Goal: Transaction & Acquisition: Purchase product/service

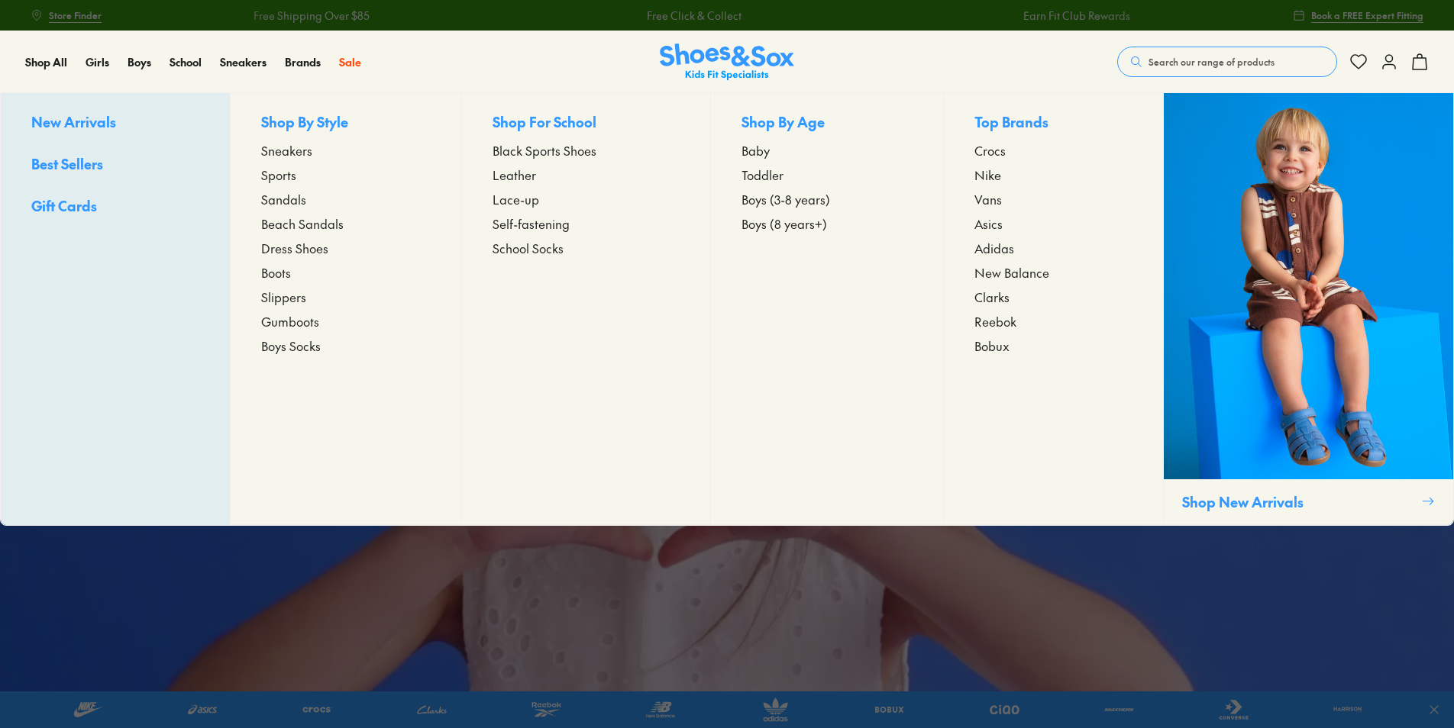
click at [71, 127] on span "New Arrivals" at bounding box center [73, 121] width 85 height 19
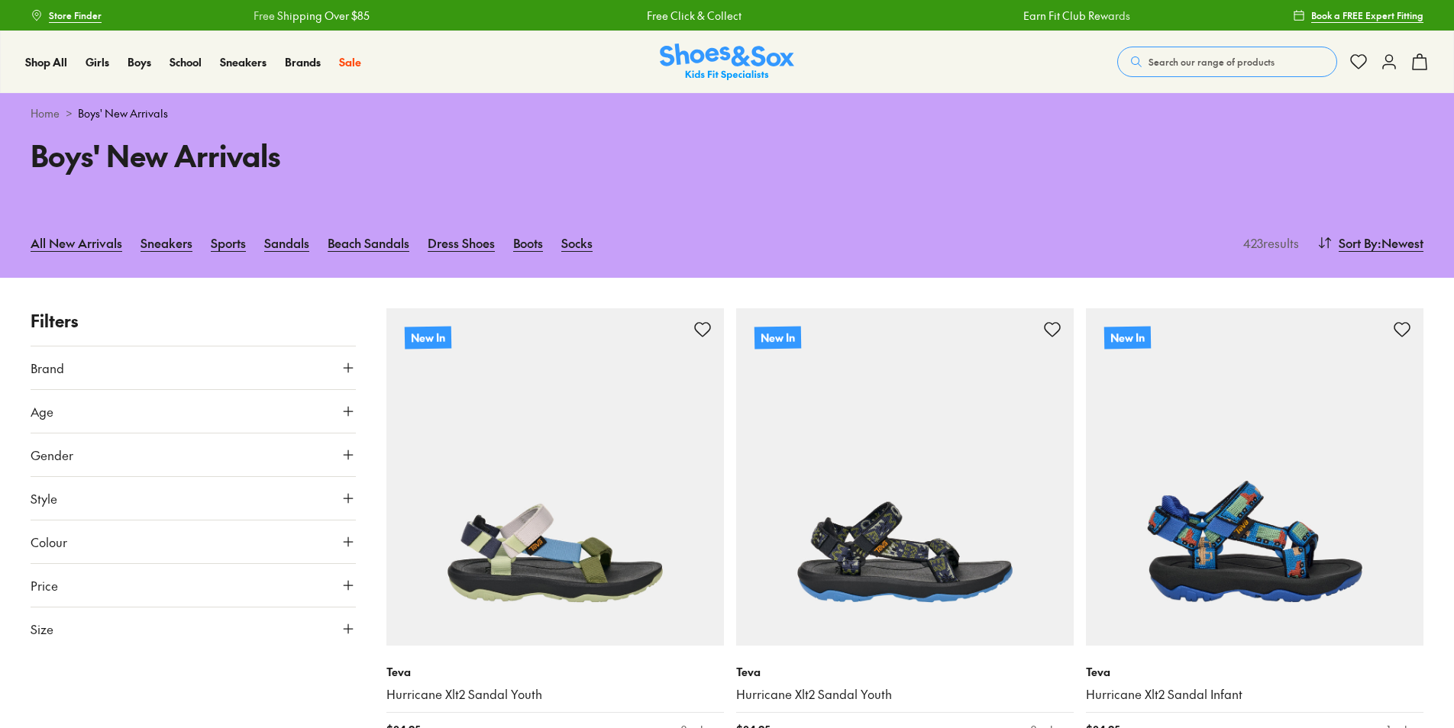
click at [151, 637] on button "Size" at bounding box center [193, 629] width 325 height 43
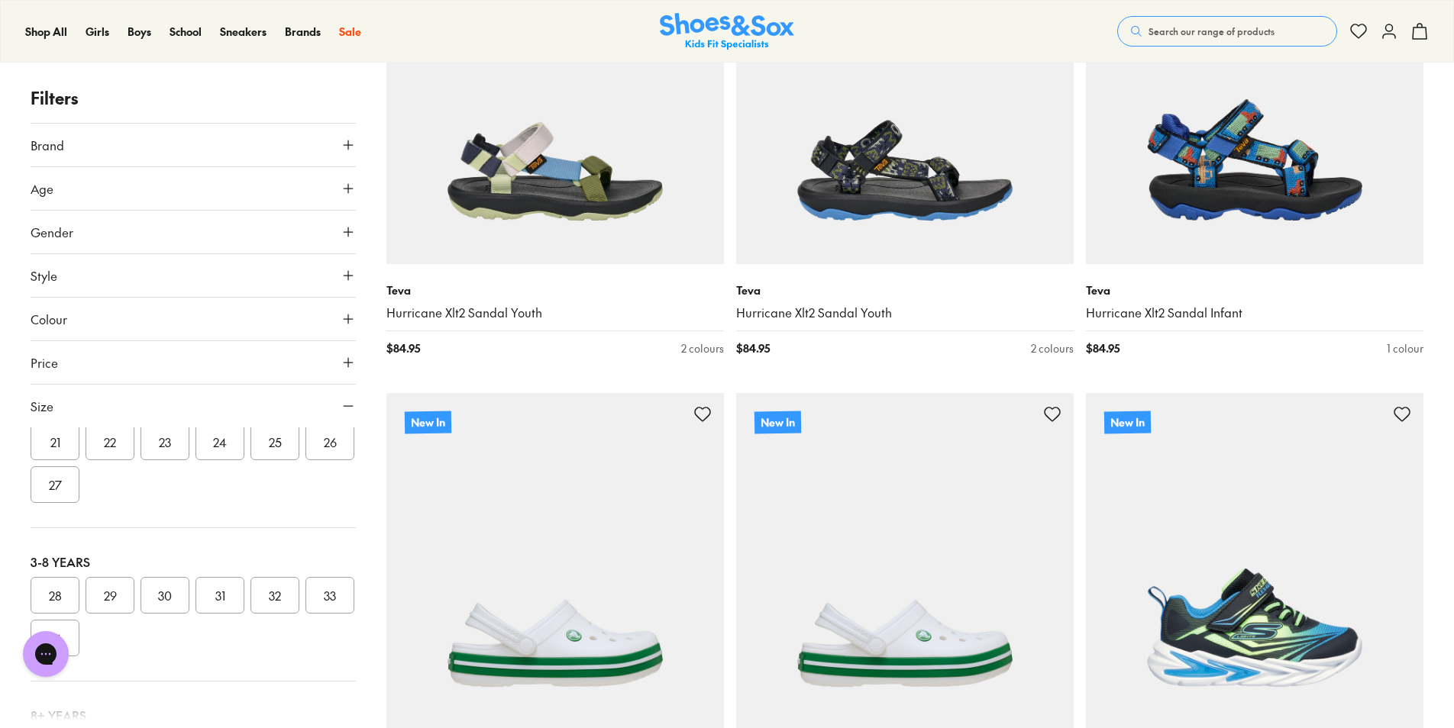
scroll to position [305, 0]
click at [229, 499] on button "31" at bounding box center [219, 494] width 49 height 37
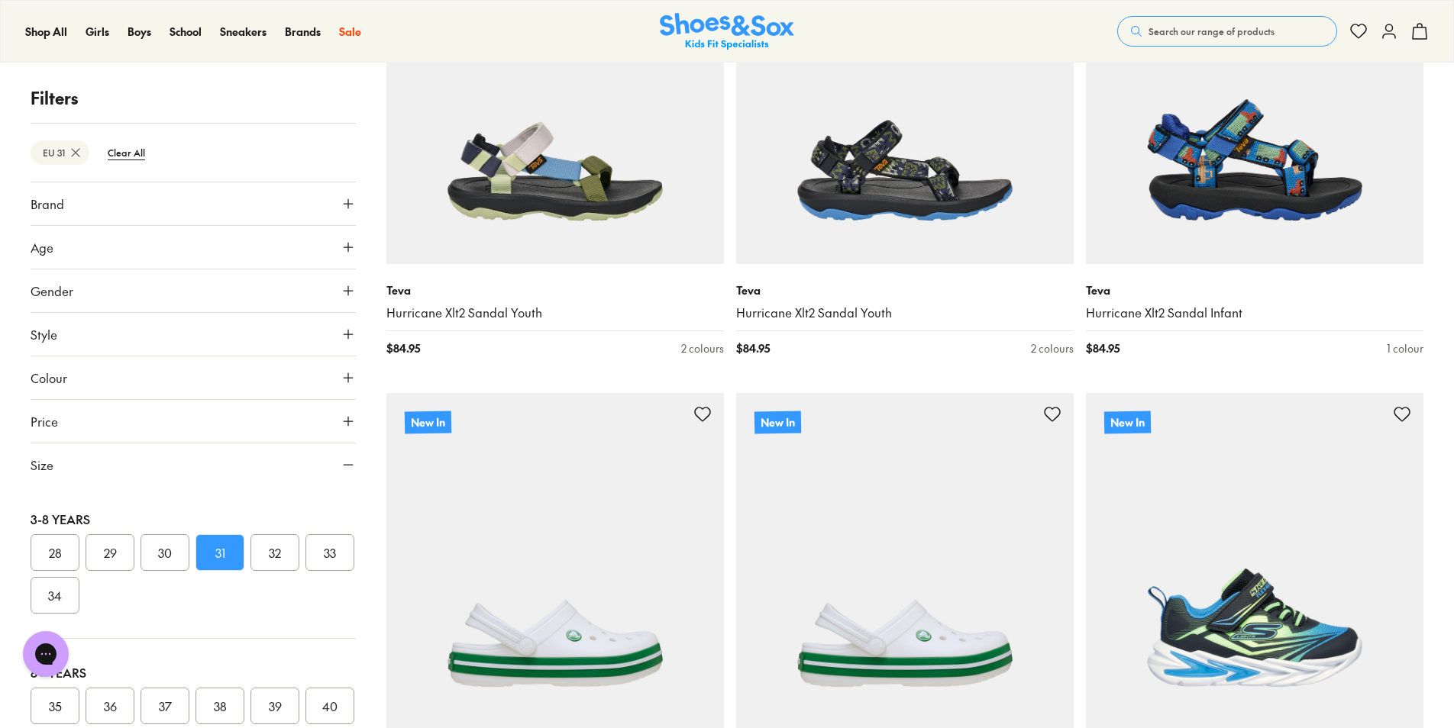
scroll to position [124, 0]
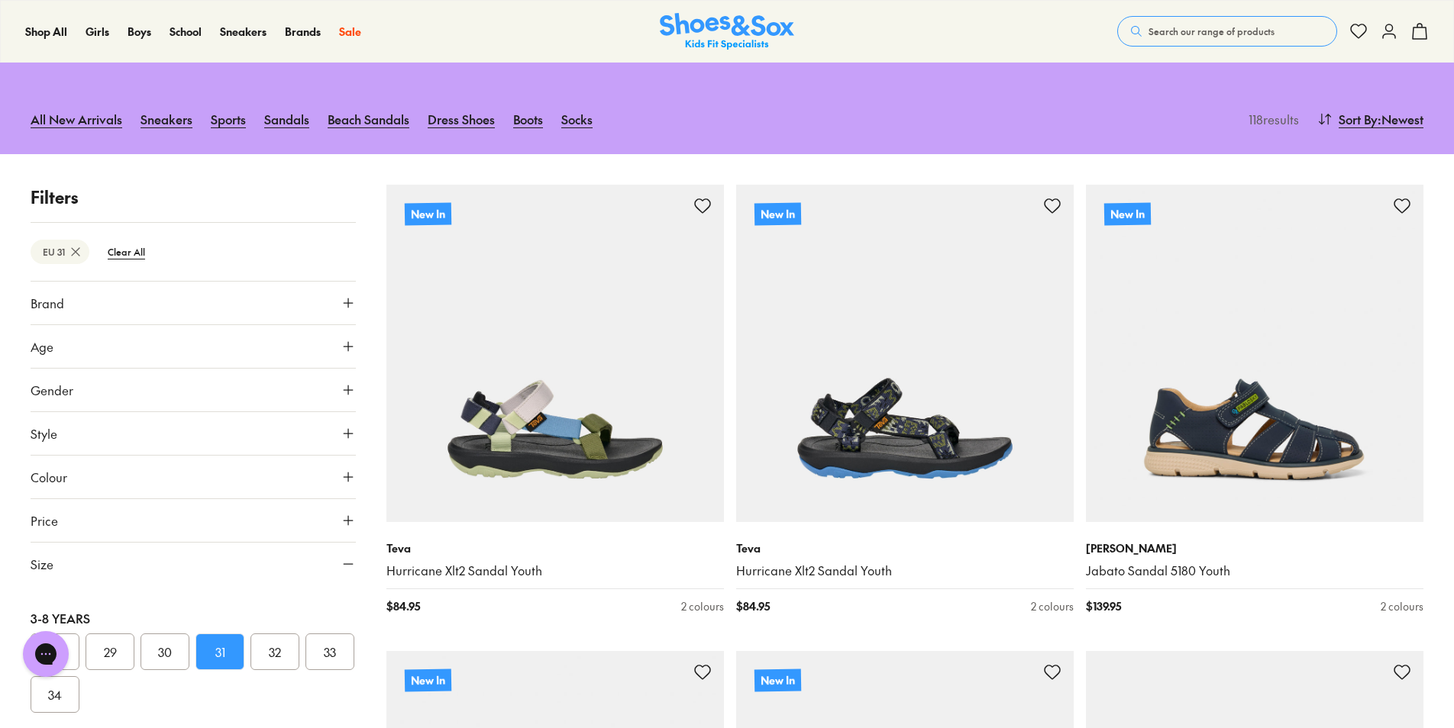
click at [276, 646] on button "32" at bounding box center [274, 652] width 49 height 37
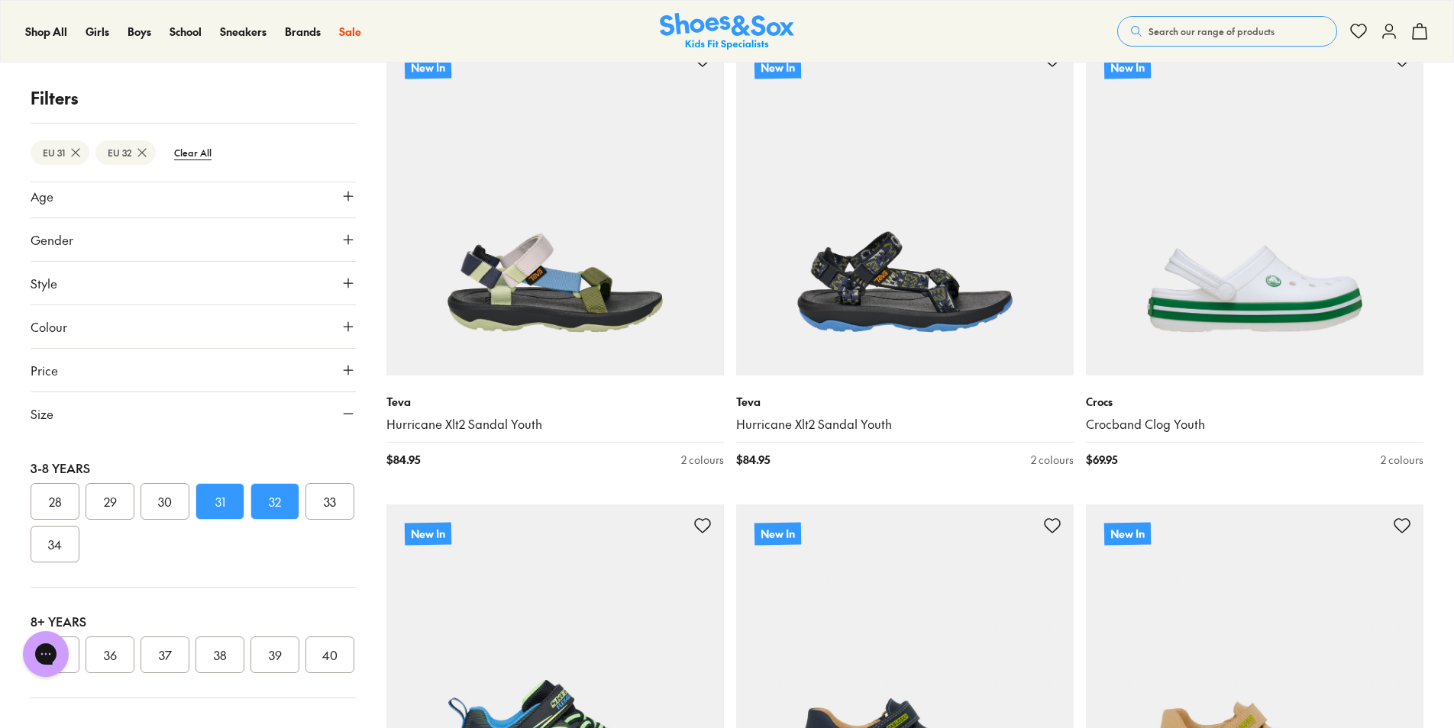
scroll to position [276, 0]
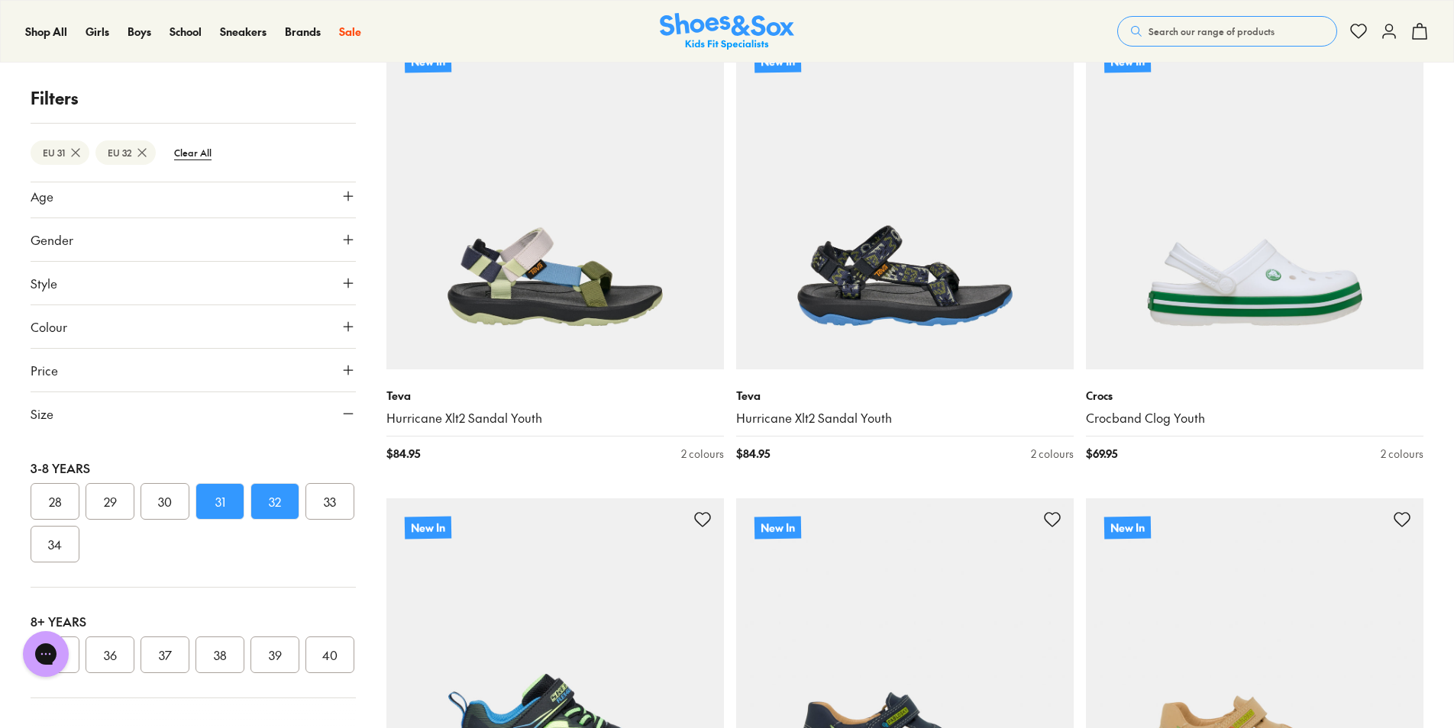
click at [341, 410] on icon at bounding box center [348, 413] width 15 height 15
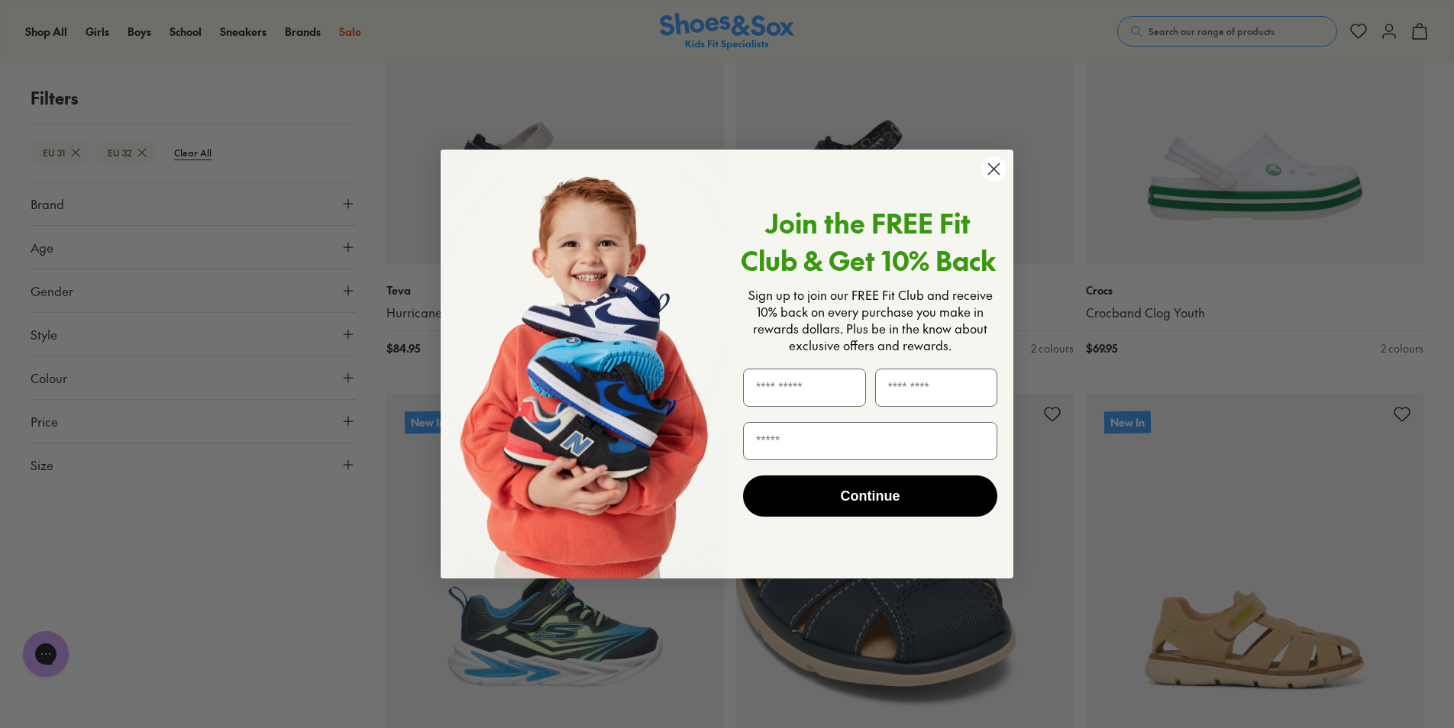
scroll to position [611, 0]
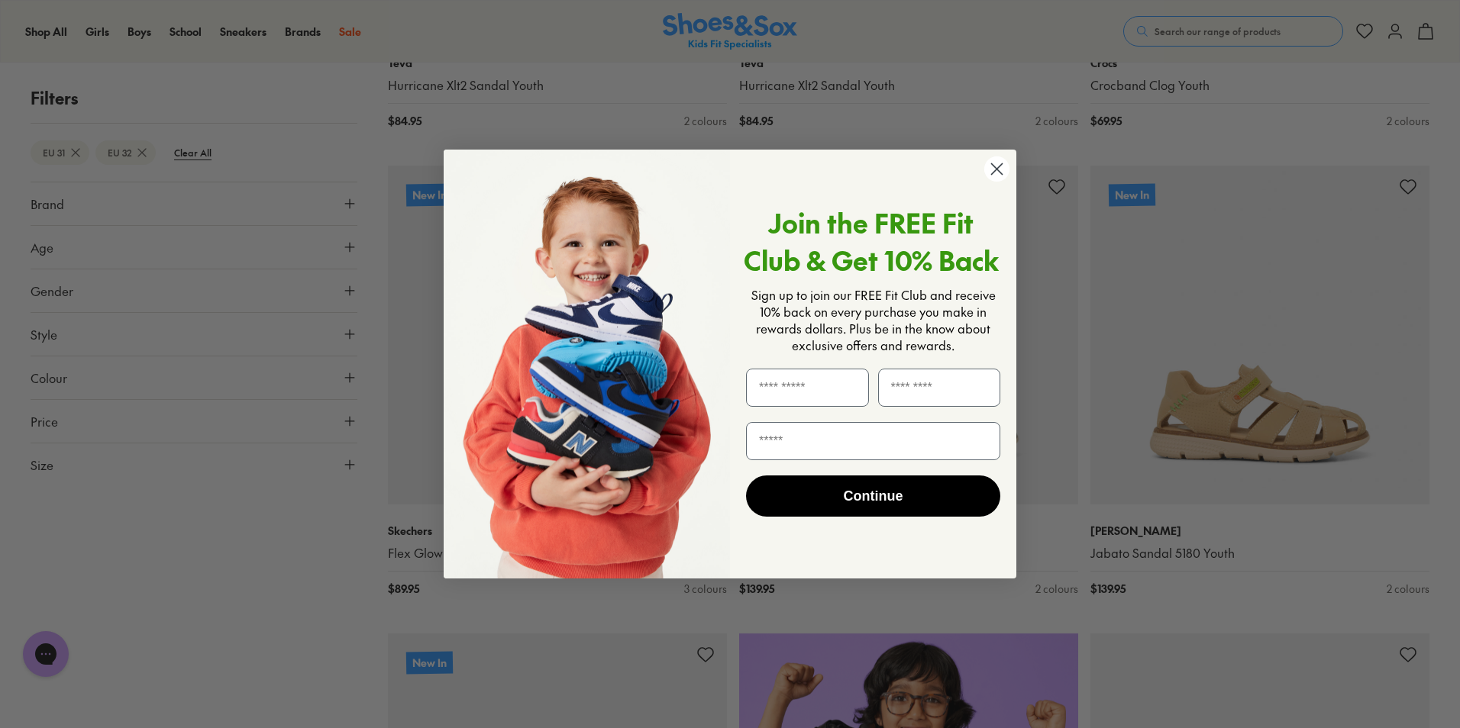
click at [1003, 171] on circle "Close dialog" at bounding box center [996, 169] width 25 height 25
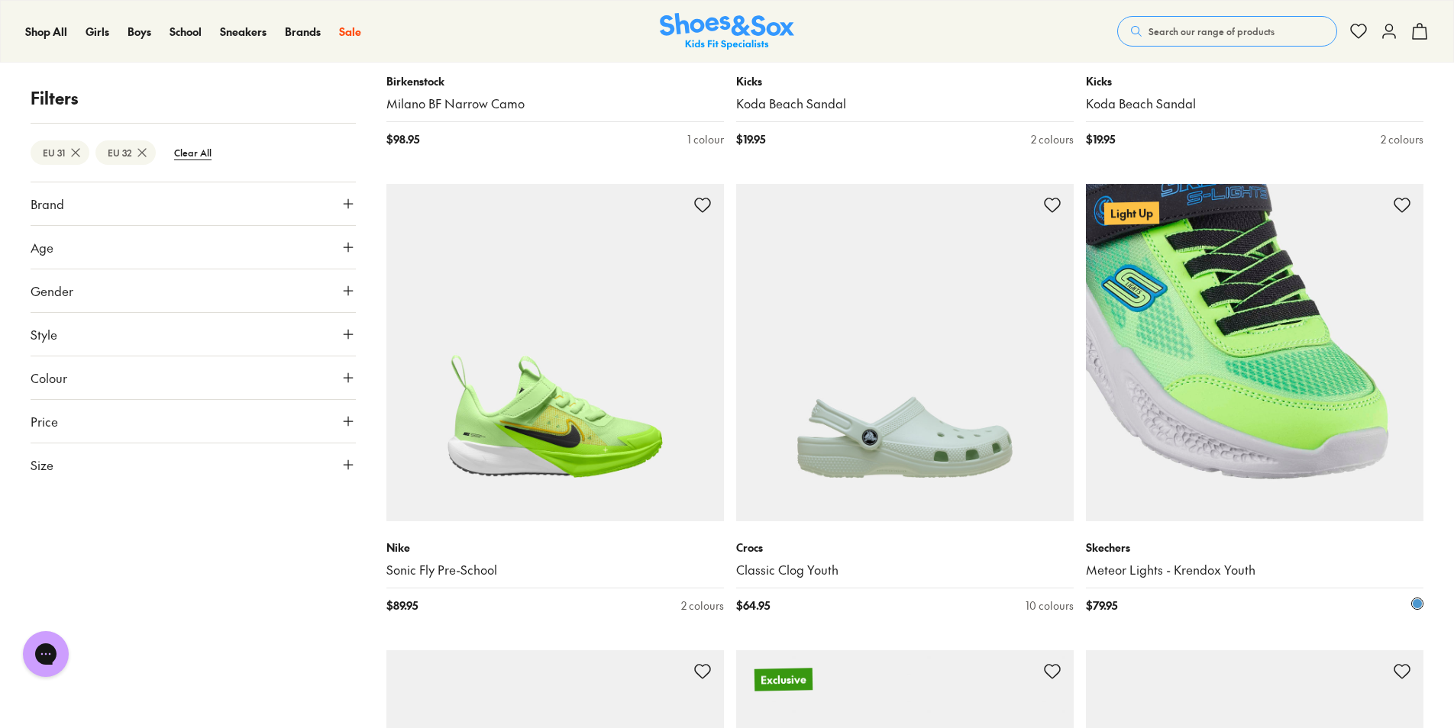
scroll to position [4047, 0]
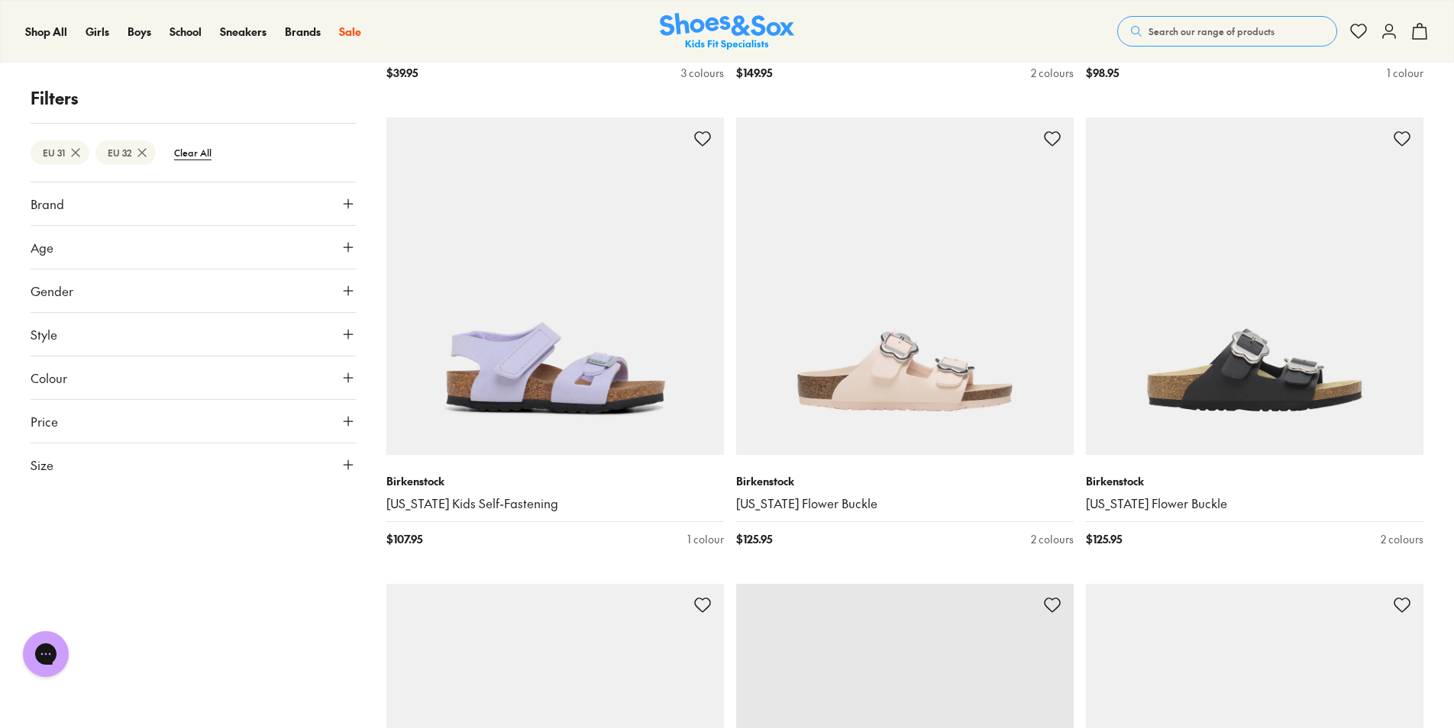
scroll to position [8933, 0]
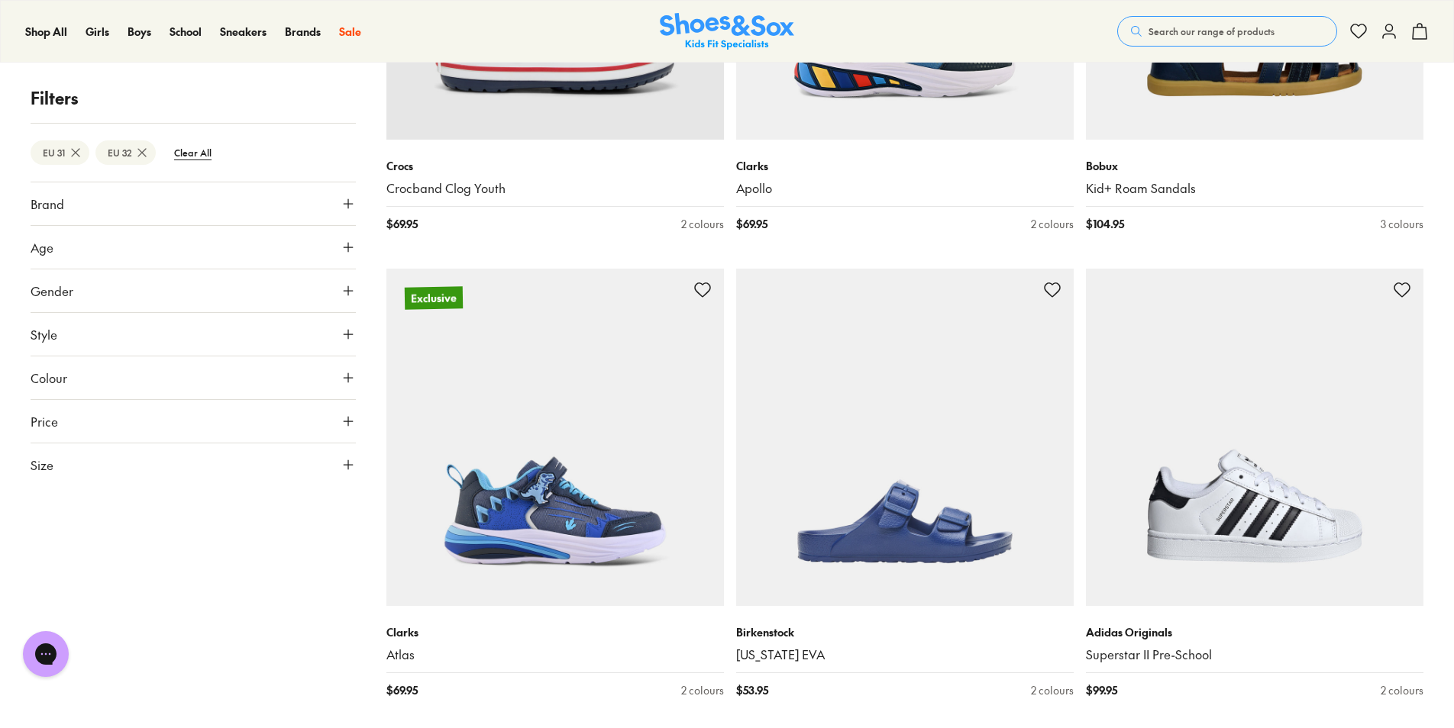
scroll to position [13591, 0]
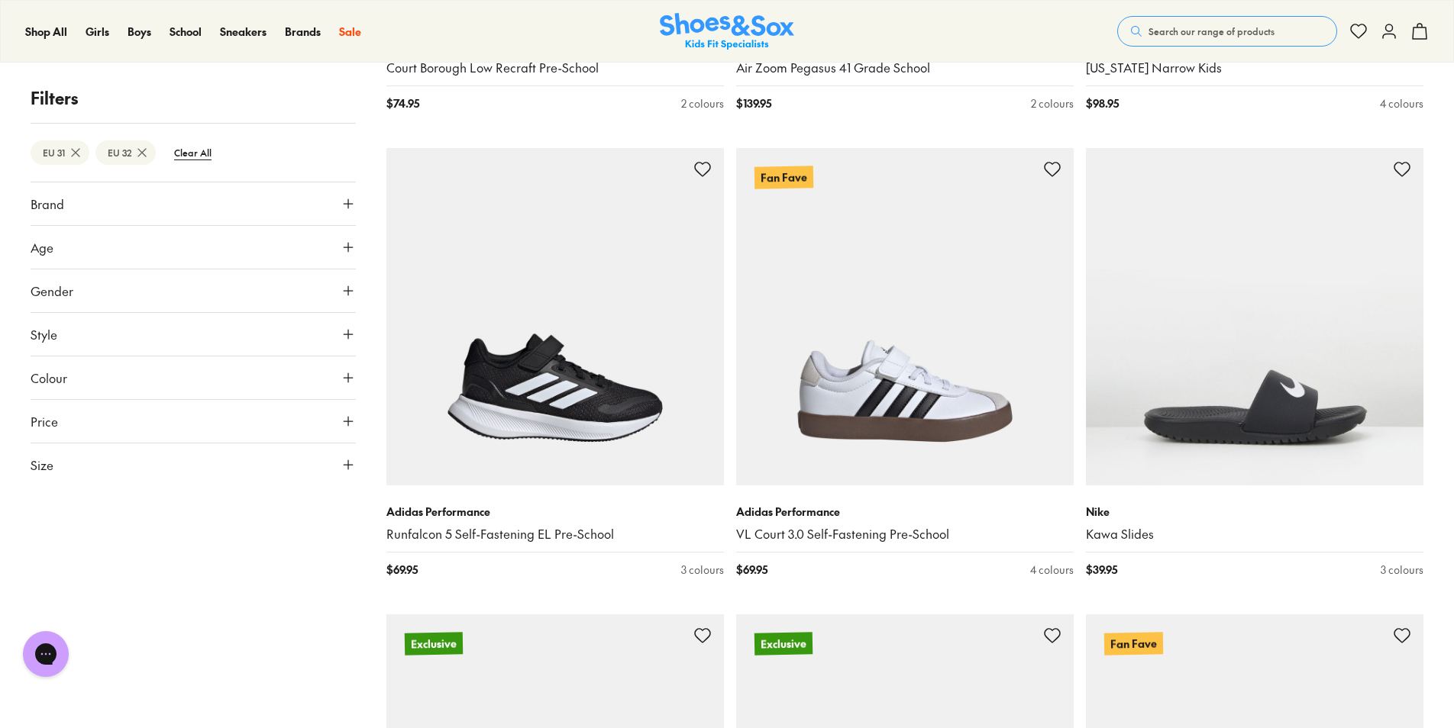
scroll to position [18554, 0]
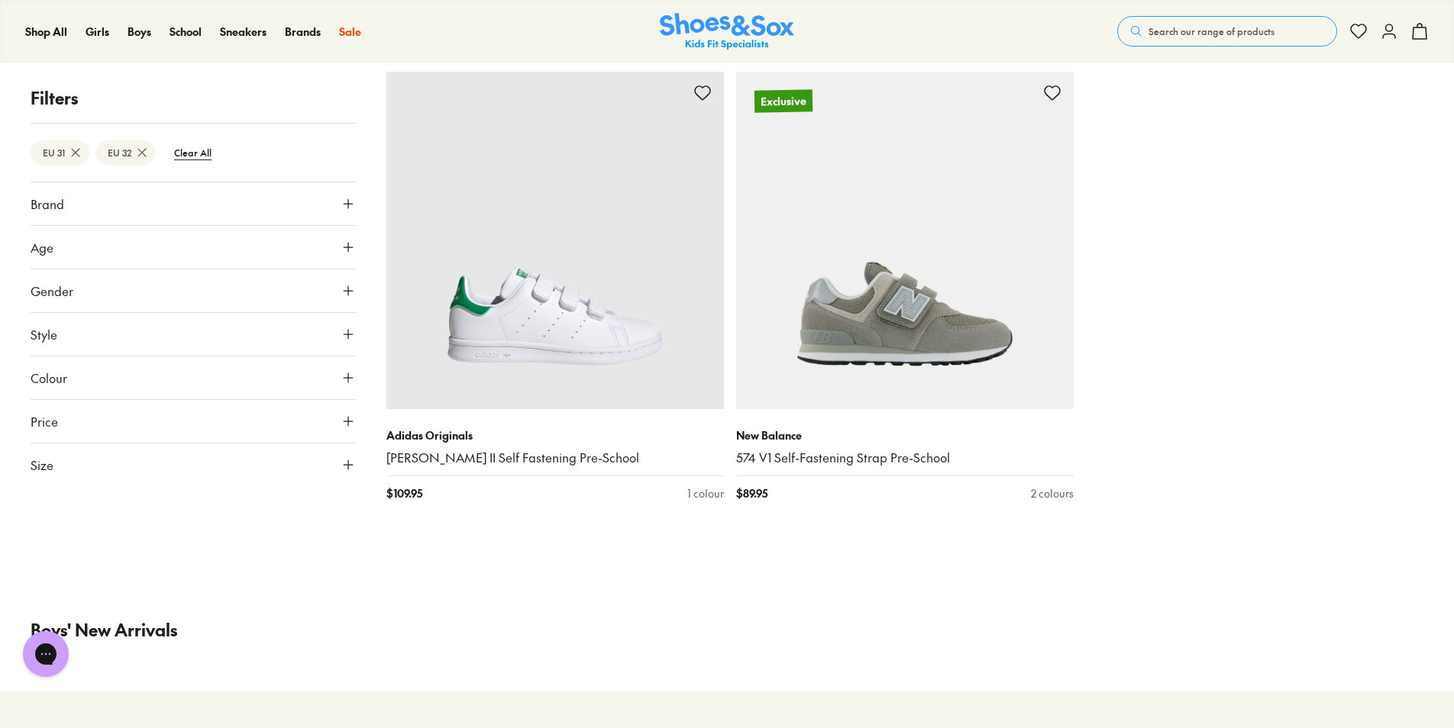
scroll to position [20997, 0]
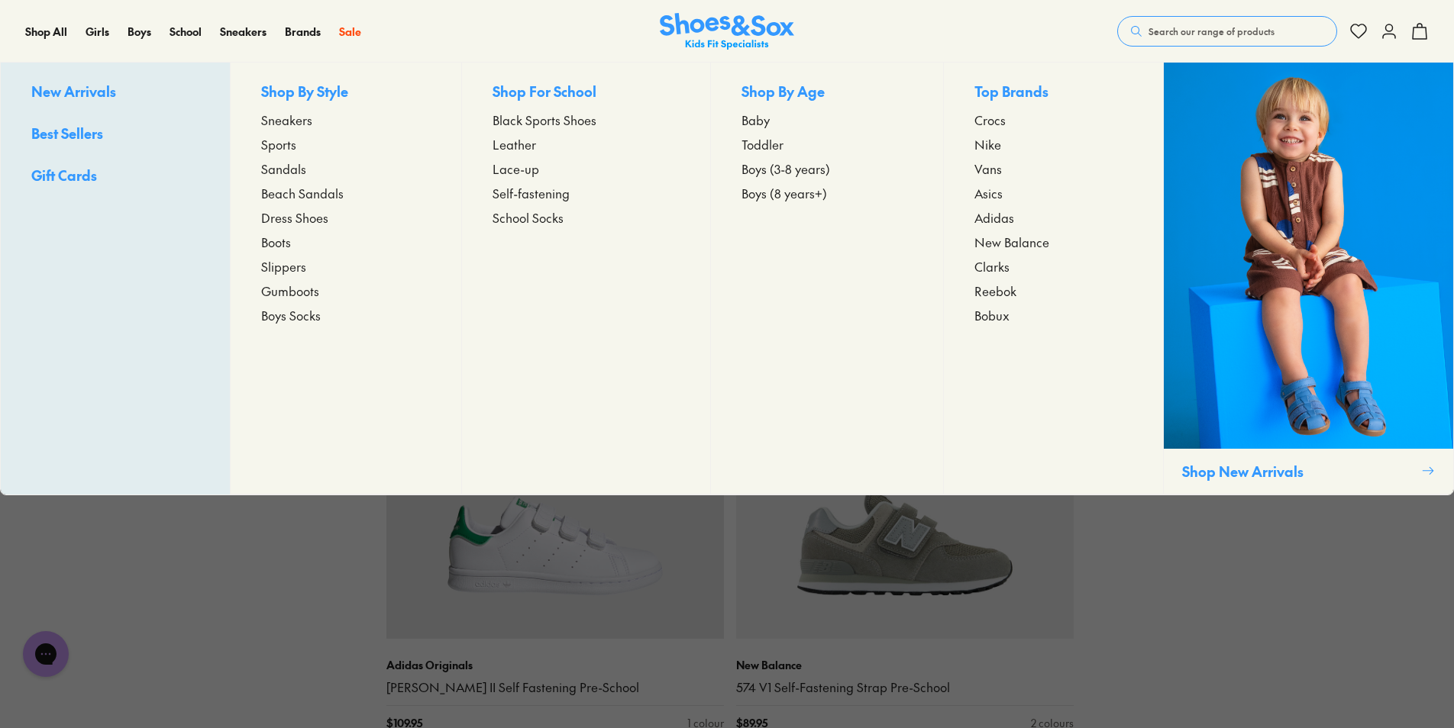
click at [768, 167] on span "Boys (3-8 years)" at bounding box center [785, 169] width 89 height 18
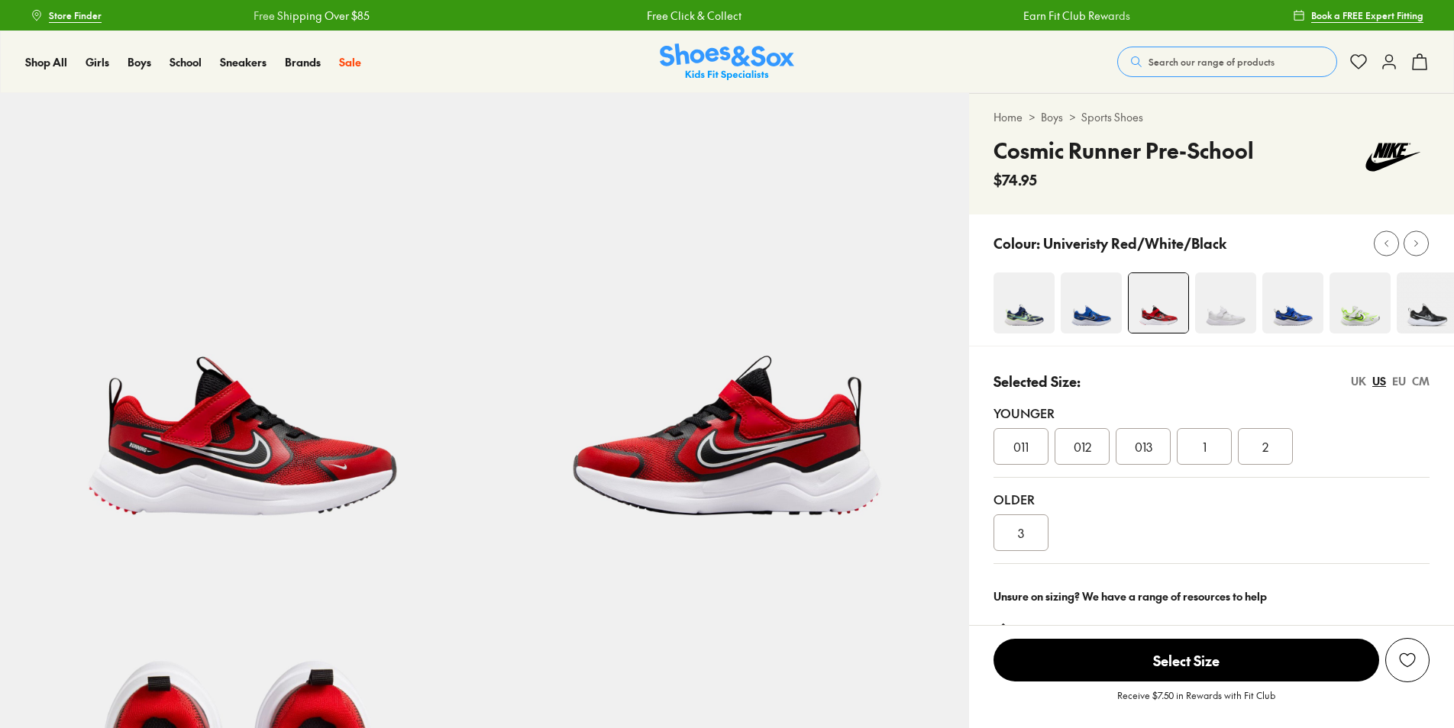
select select "*"
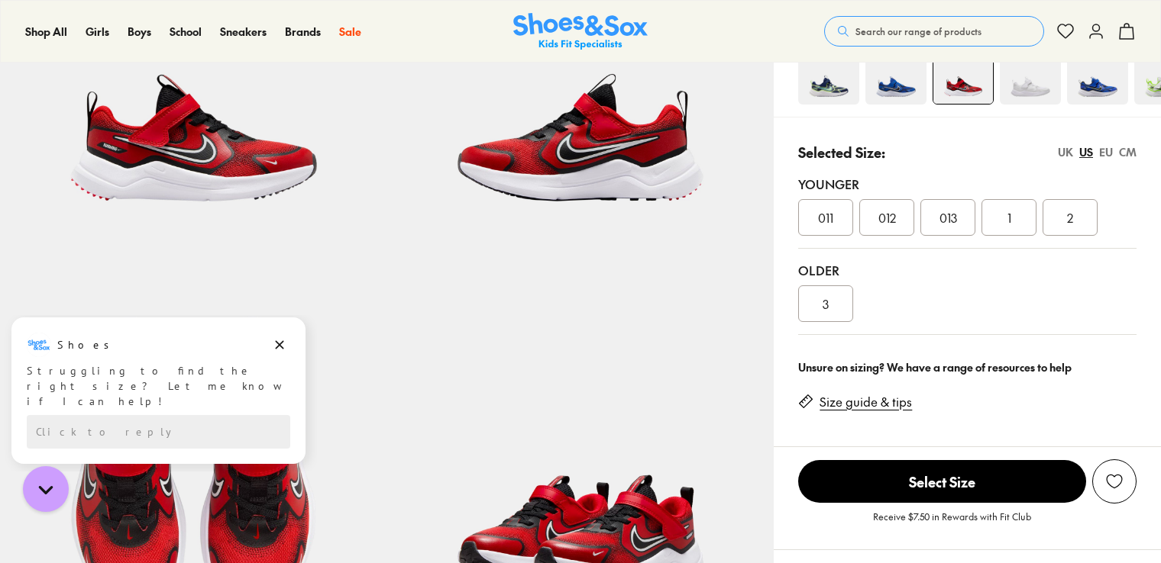
scroll to position [153, 0]
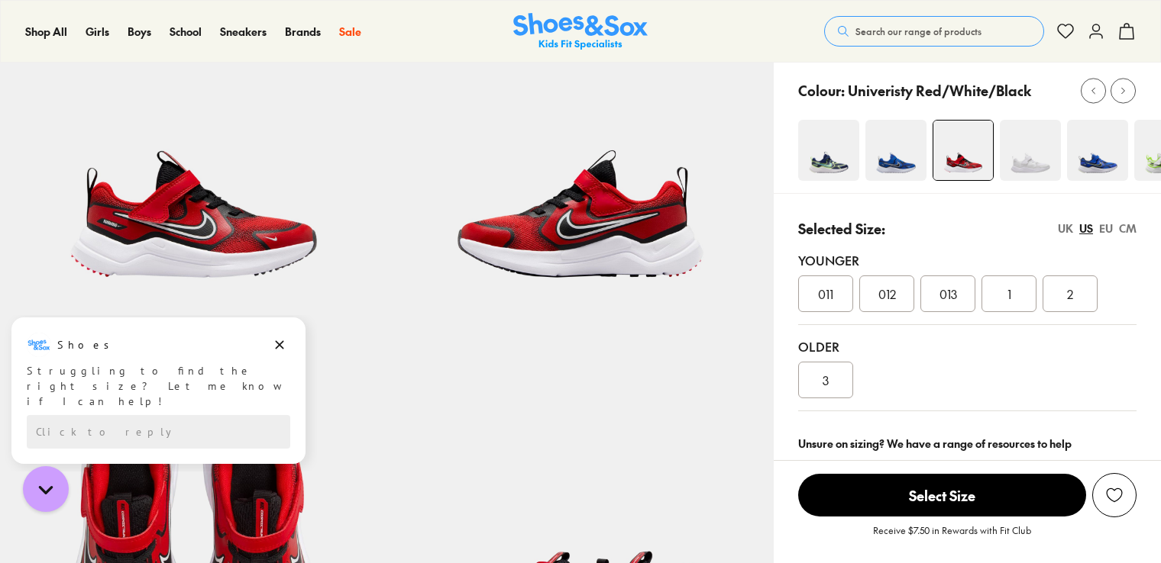
click at [1103, 230] on div "EU" at bounding box center [1106, 229] width 14 height 16
click at [953, 287] on span "31" at bounding box center [948, 294] width 10 height 18
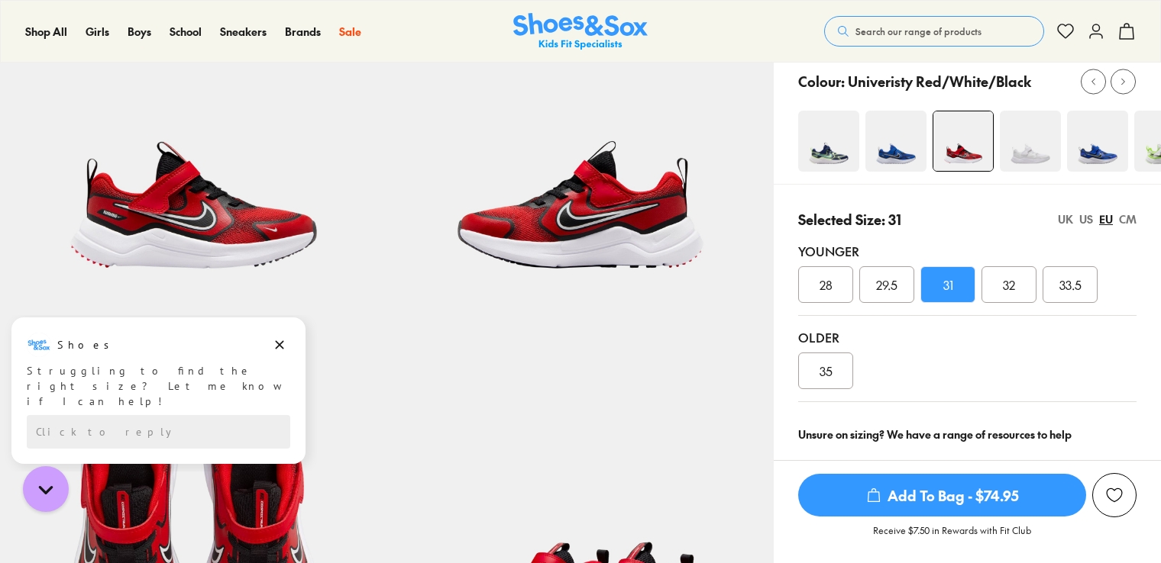
scroll to position [229, 0]
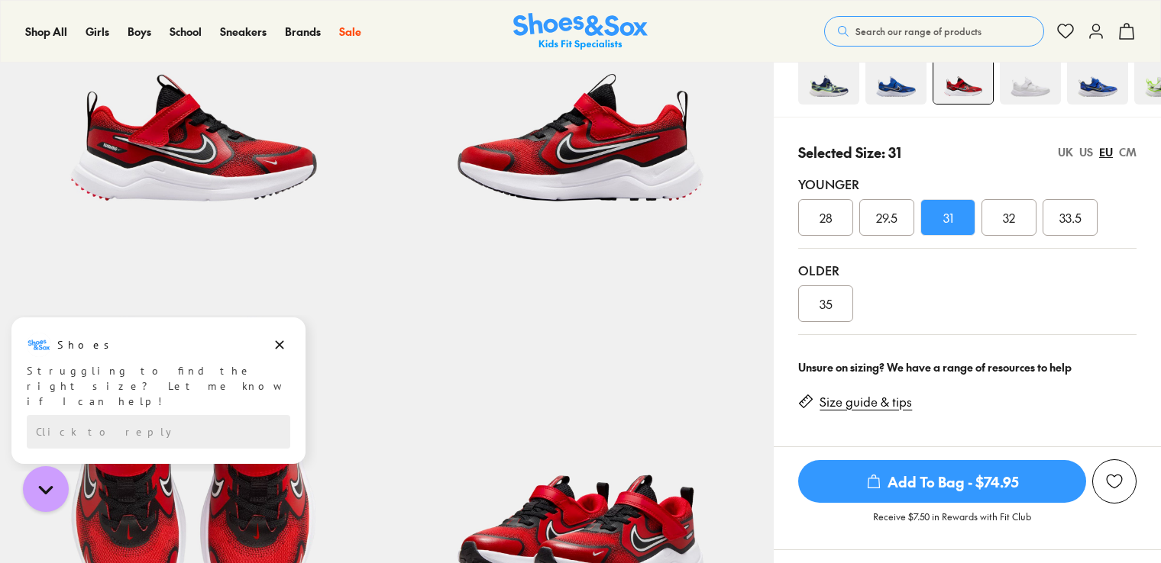
click at [903, 486] on span "Add To Bag - $74.95" at bounding box center [942, 481] width 288 height 43
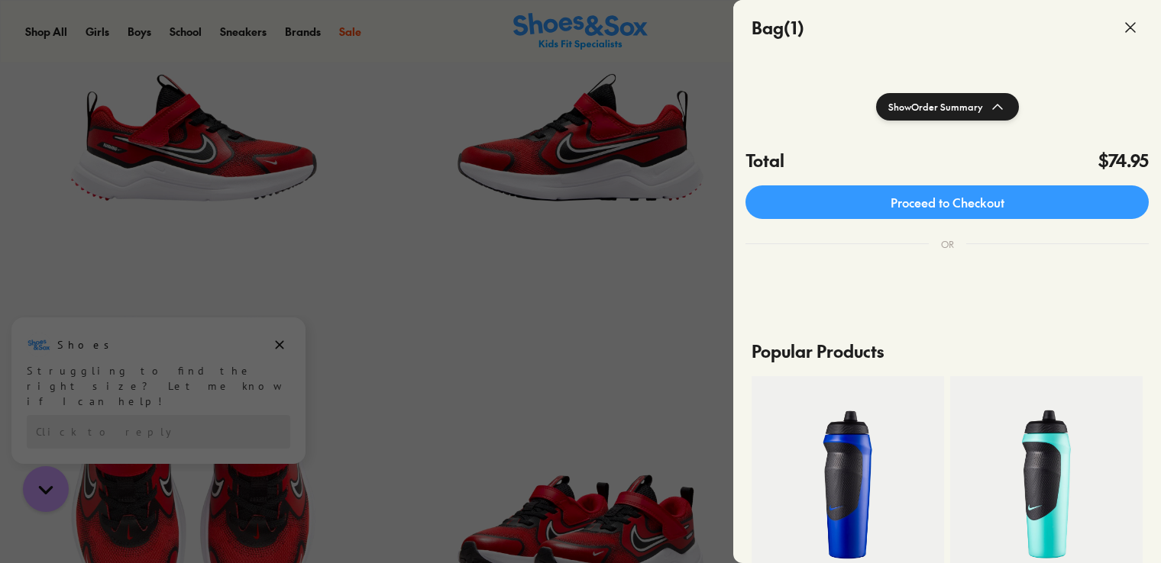
click at [1132, 30] on use at bounding box center [1129, 27] width 9 height 9
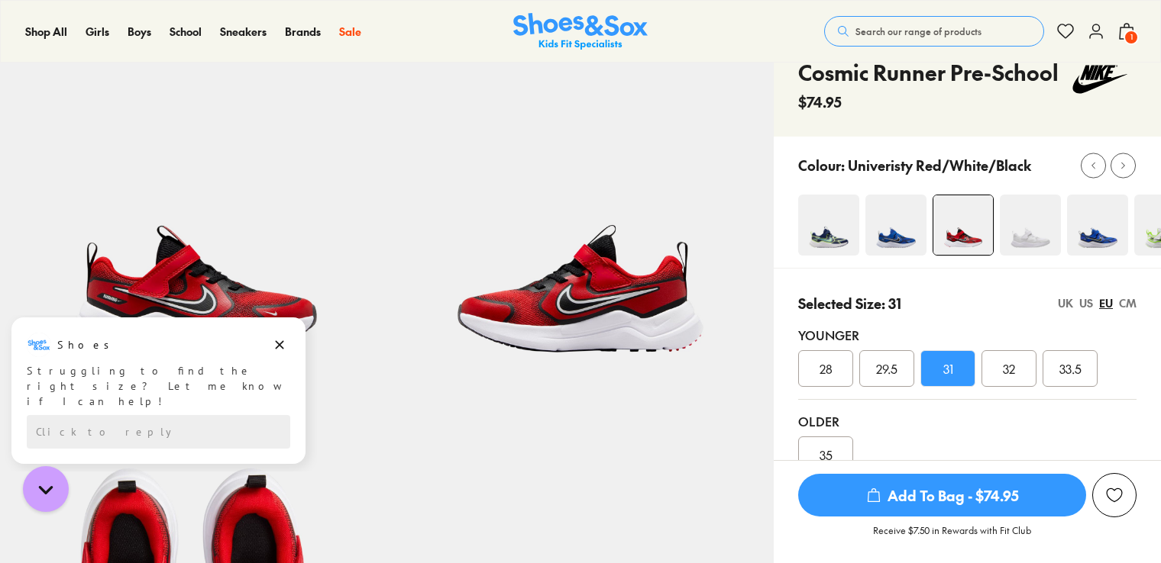
scroll to position [0, 0]
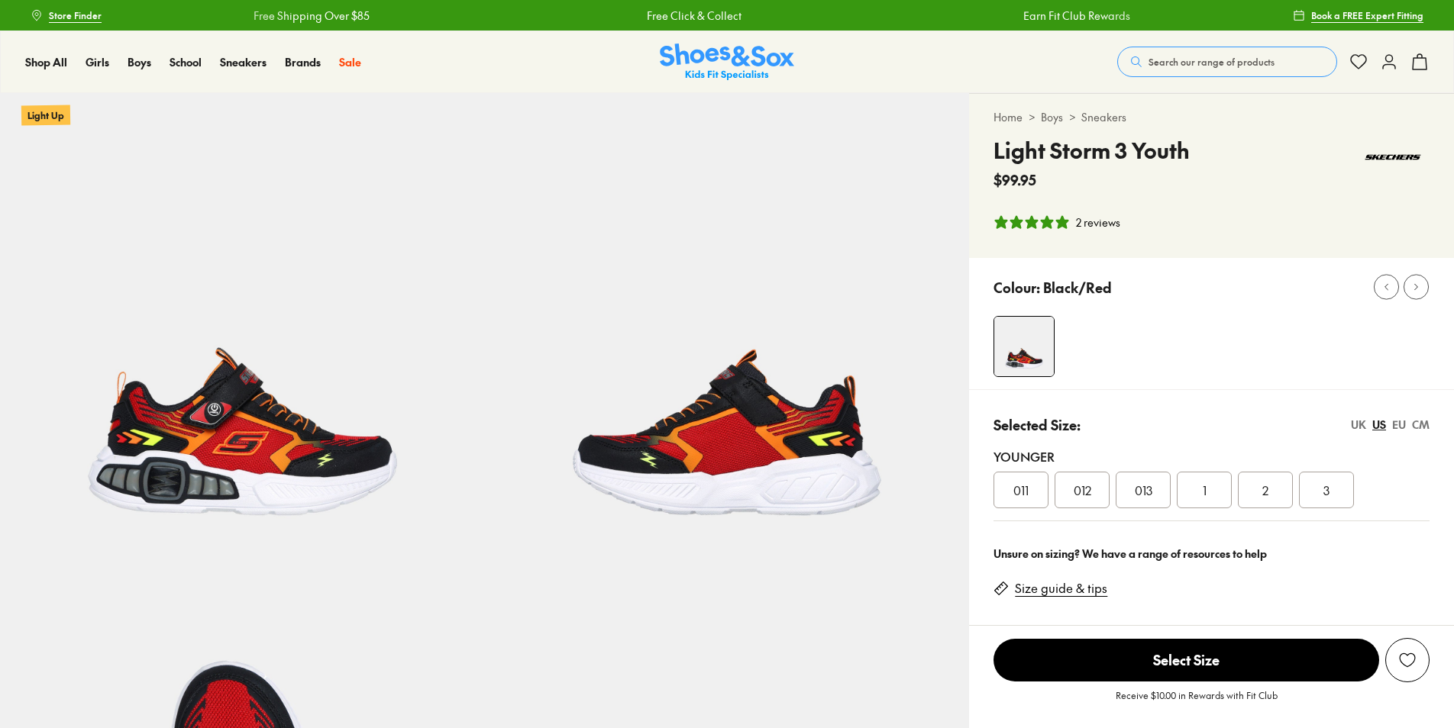
select select "*"
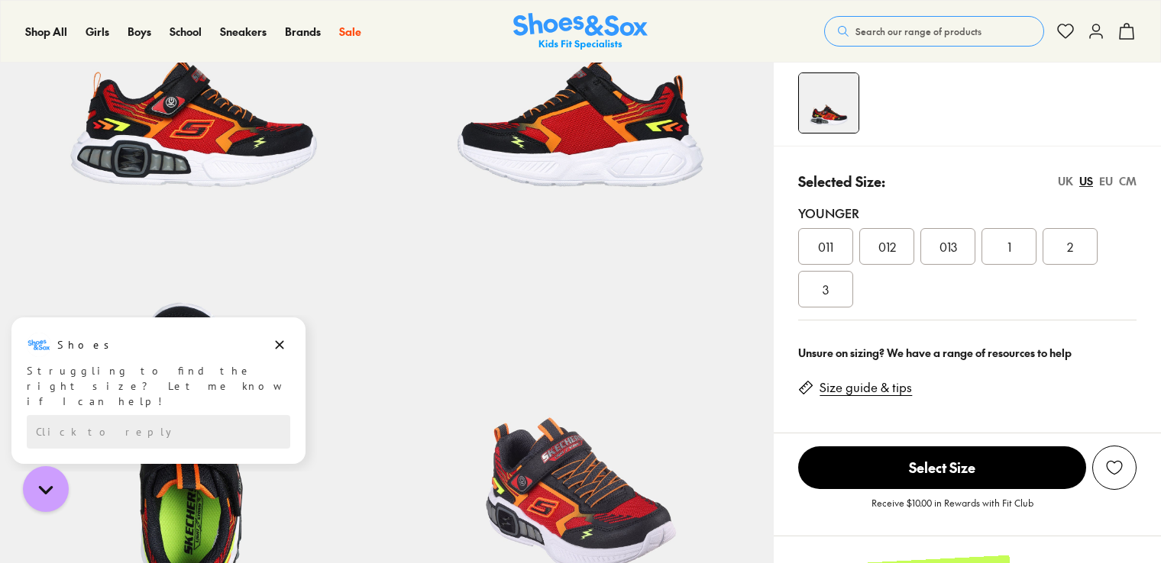
scroll to position [153, 0]
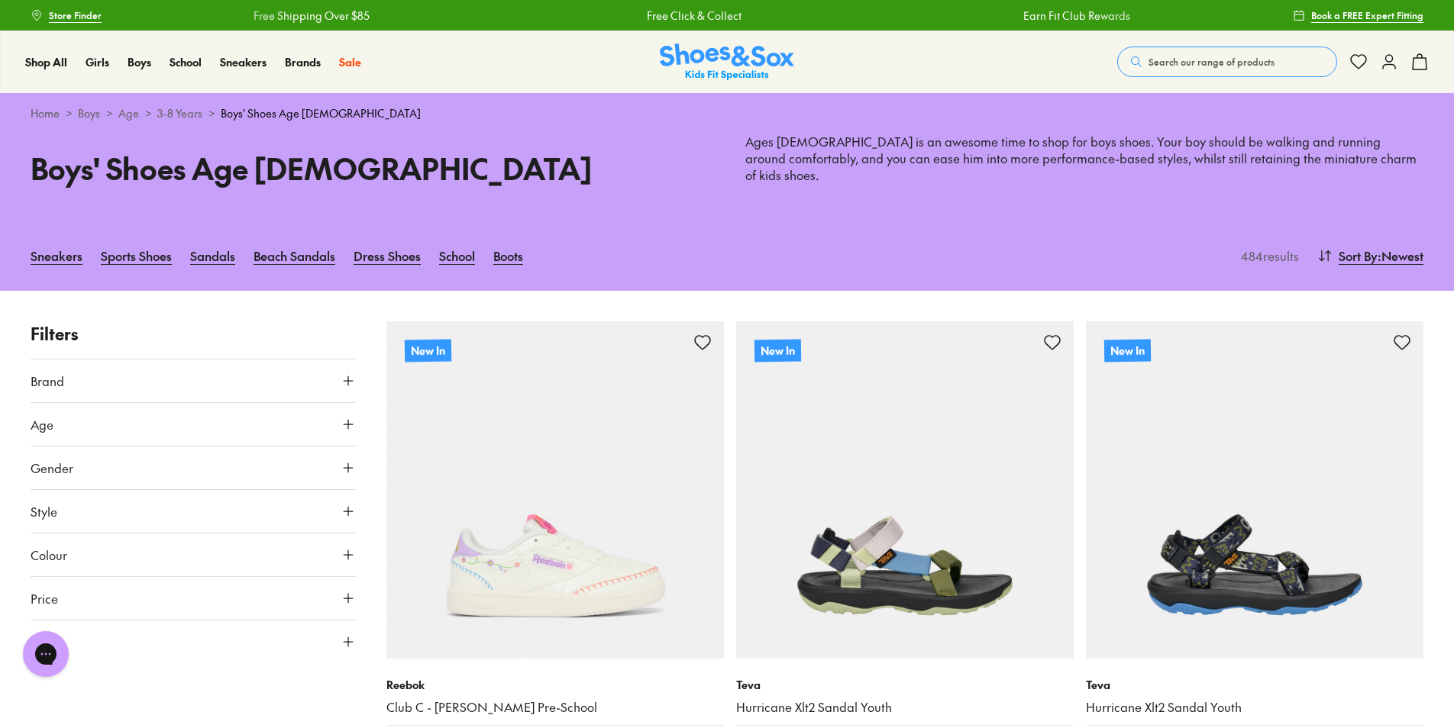
click at [348, 638] on use at bounding box center [348, 642] width 9 height 9
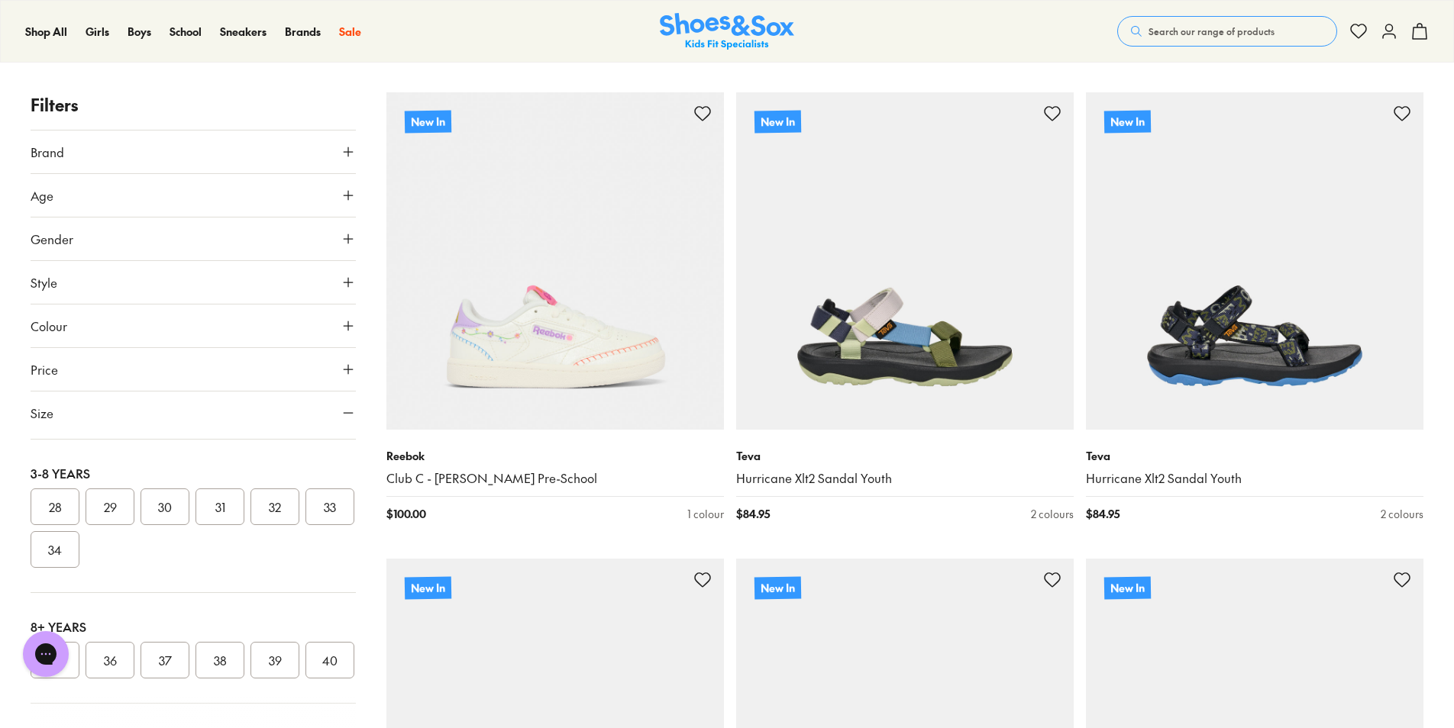
scroll to position [305, 0]
click at [208, 492] on button "31" at bounding box center [219, 501] width 49 height 37
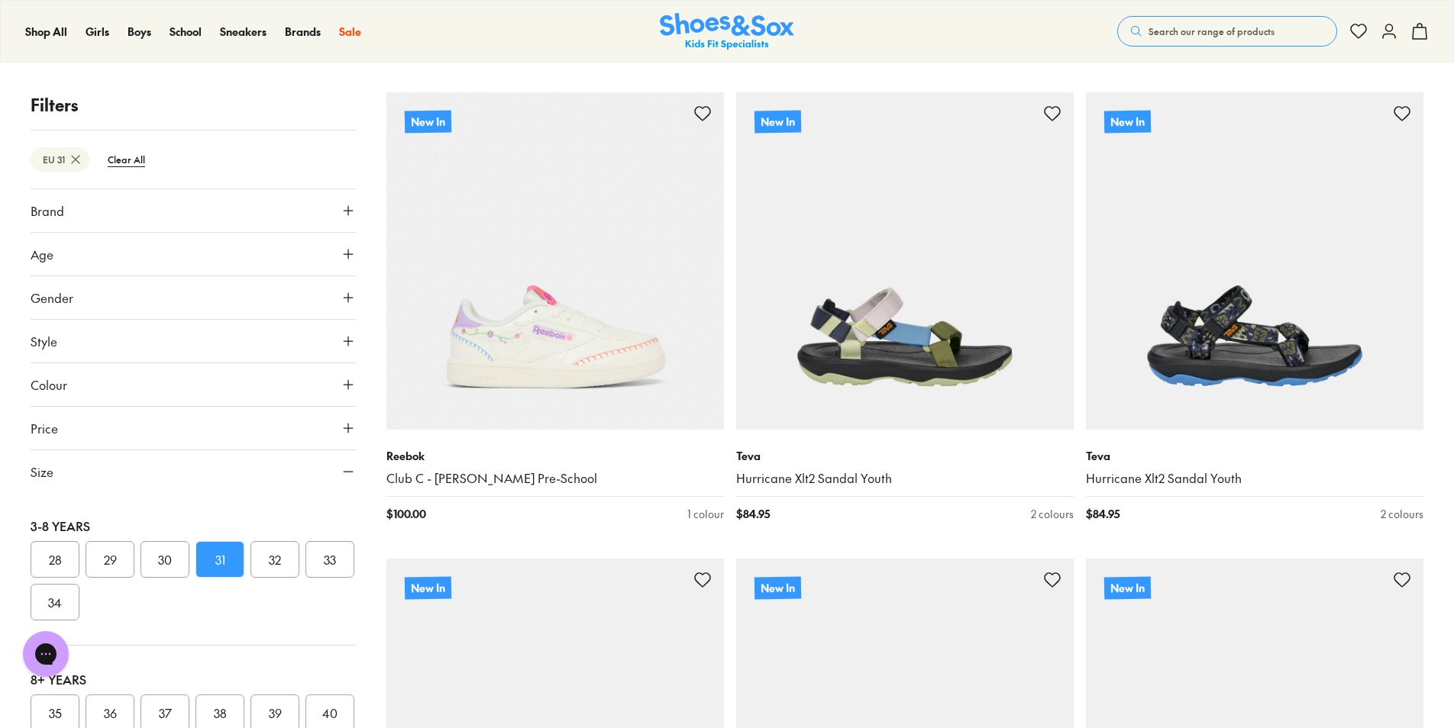
scroll to position [126, 0]
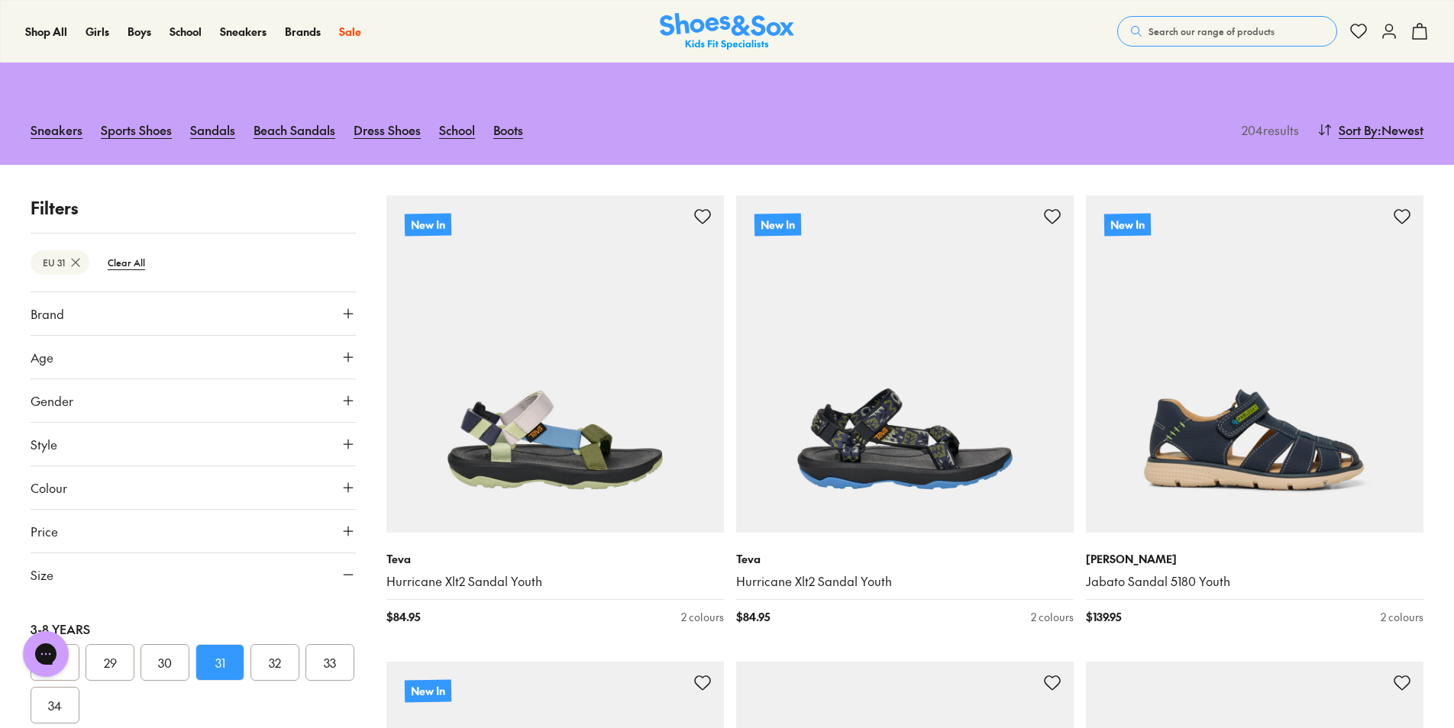
click at [279, 644] on button "32" at bounding box center [274, 662] width 49 height 37
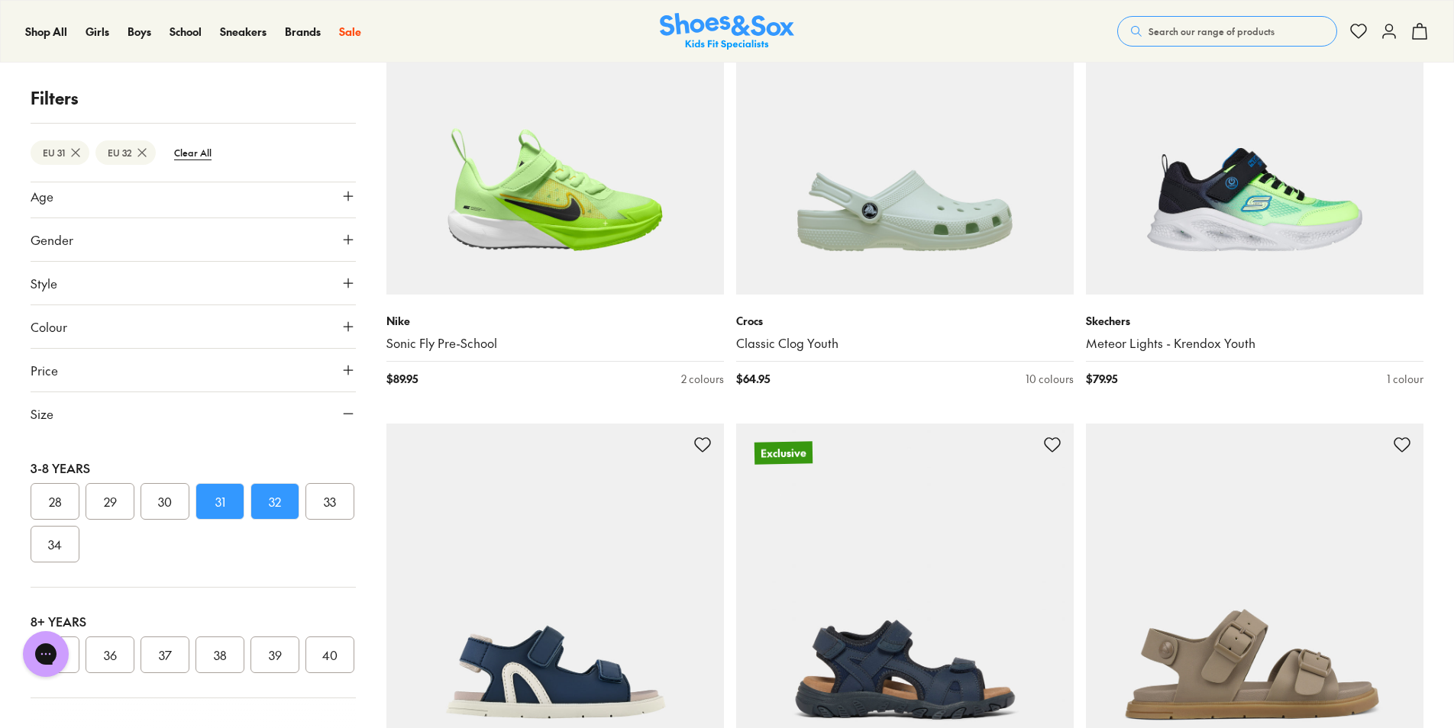
scroll to position [4096, 0]
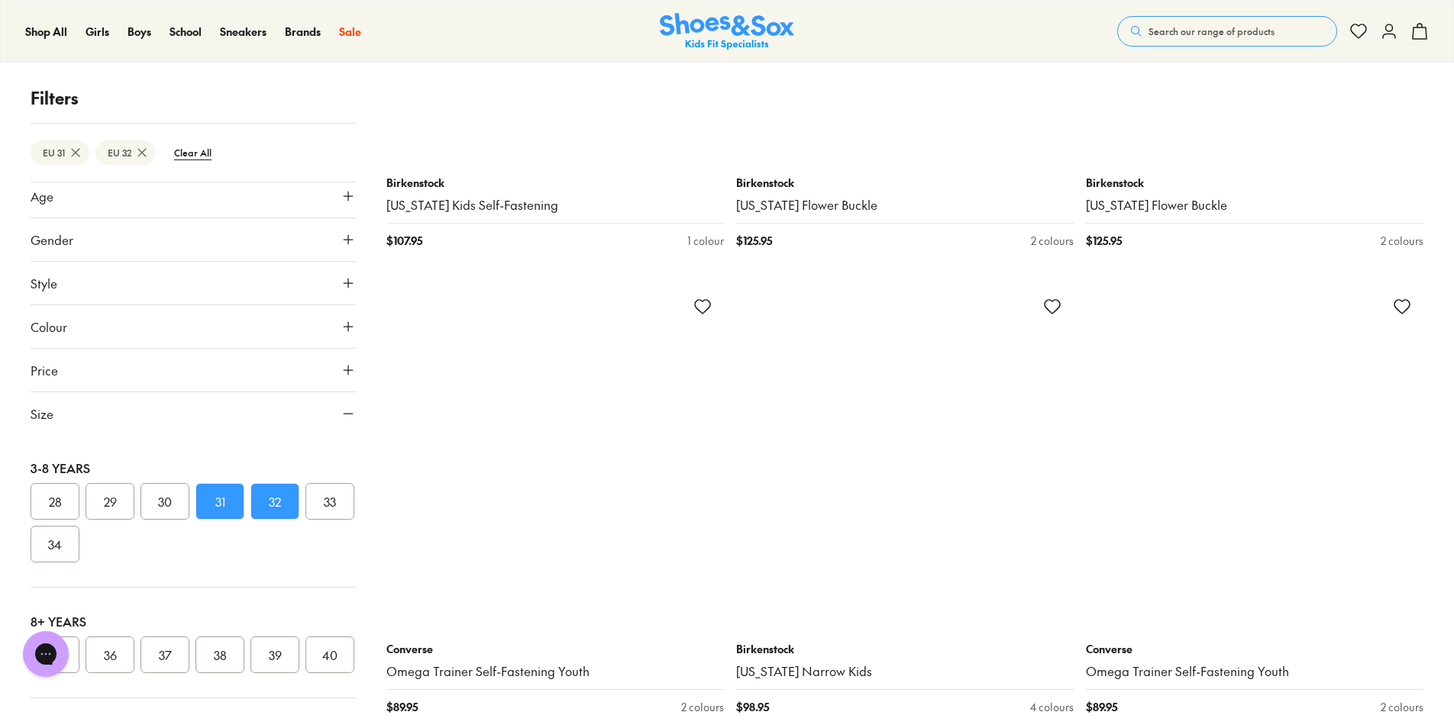
scroll to position [8907, 0]
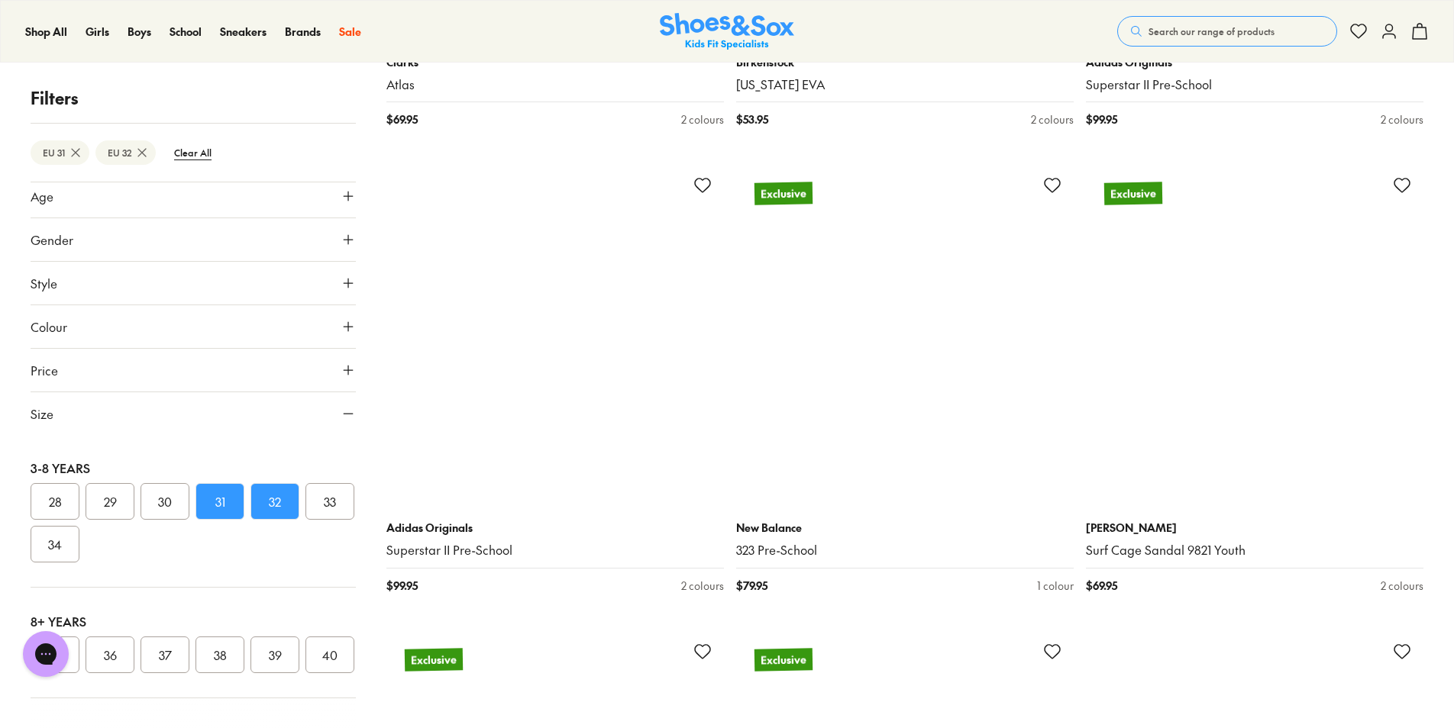
scroll to position [14175, 0]
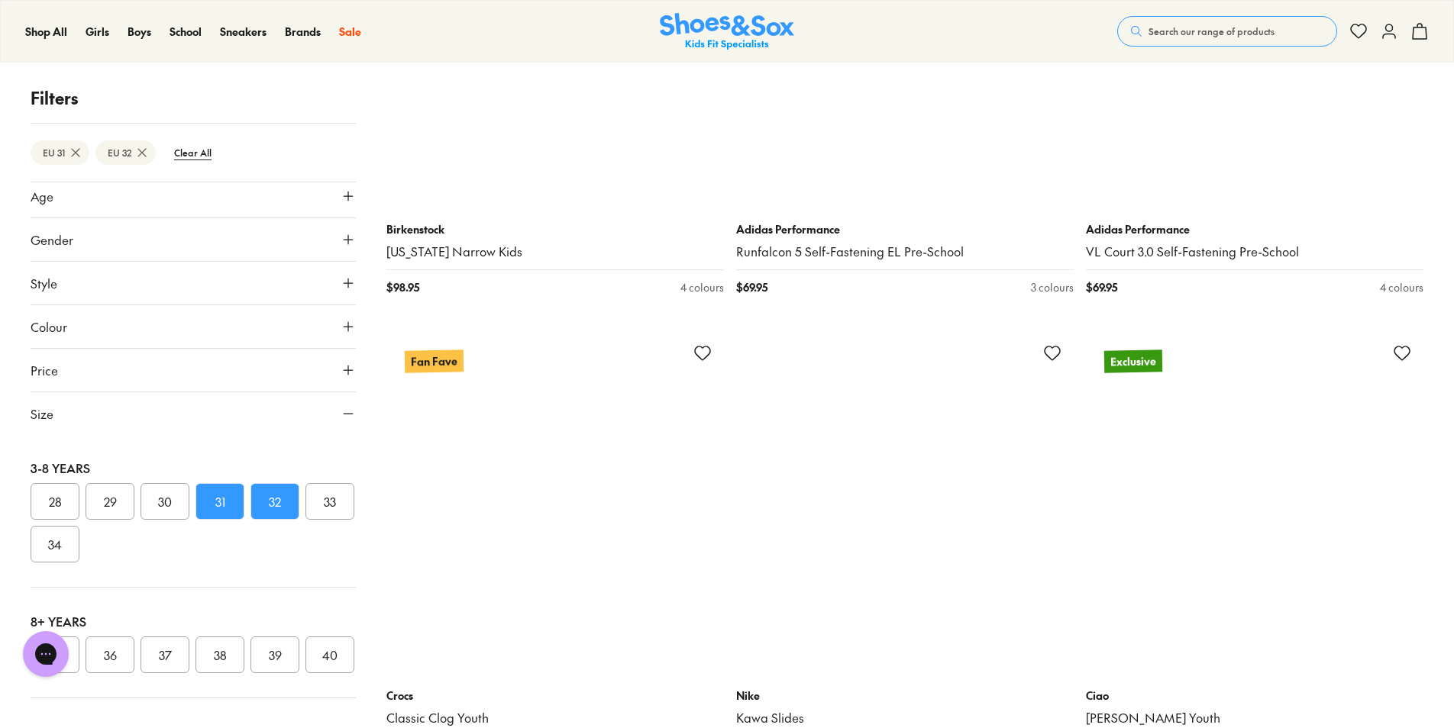
scroll to position [19215, 0]
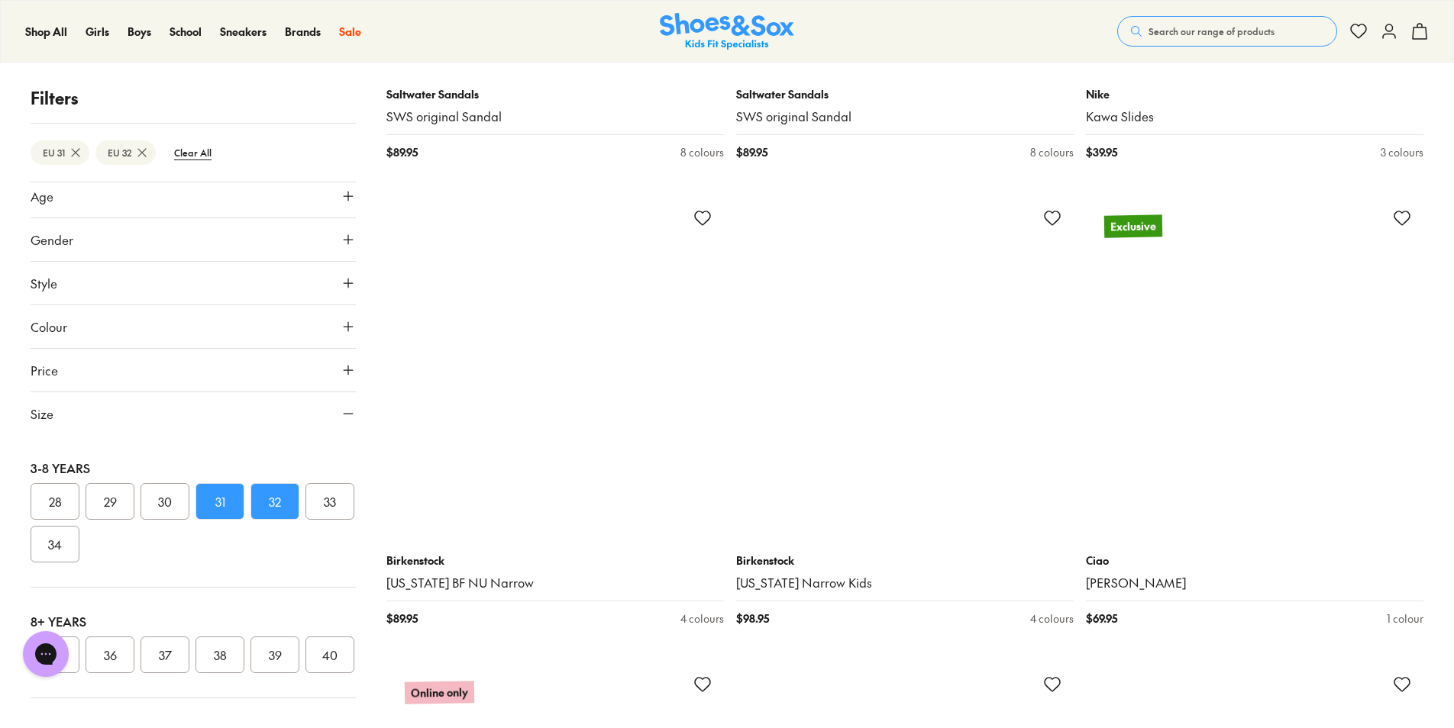
scroll to position [21811, 0]
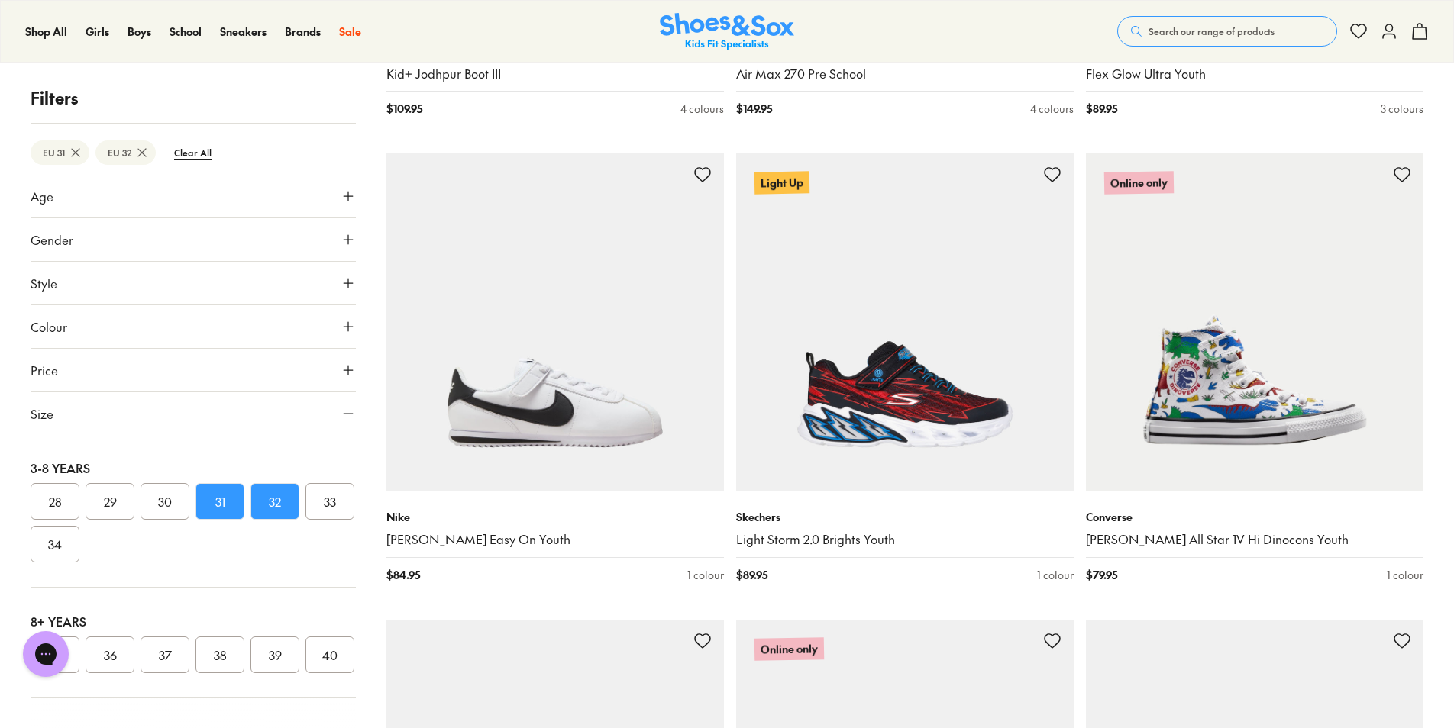
scroll to position [26086, 0]
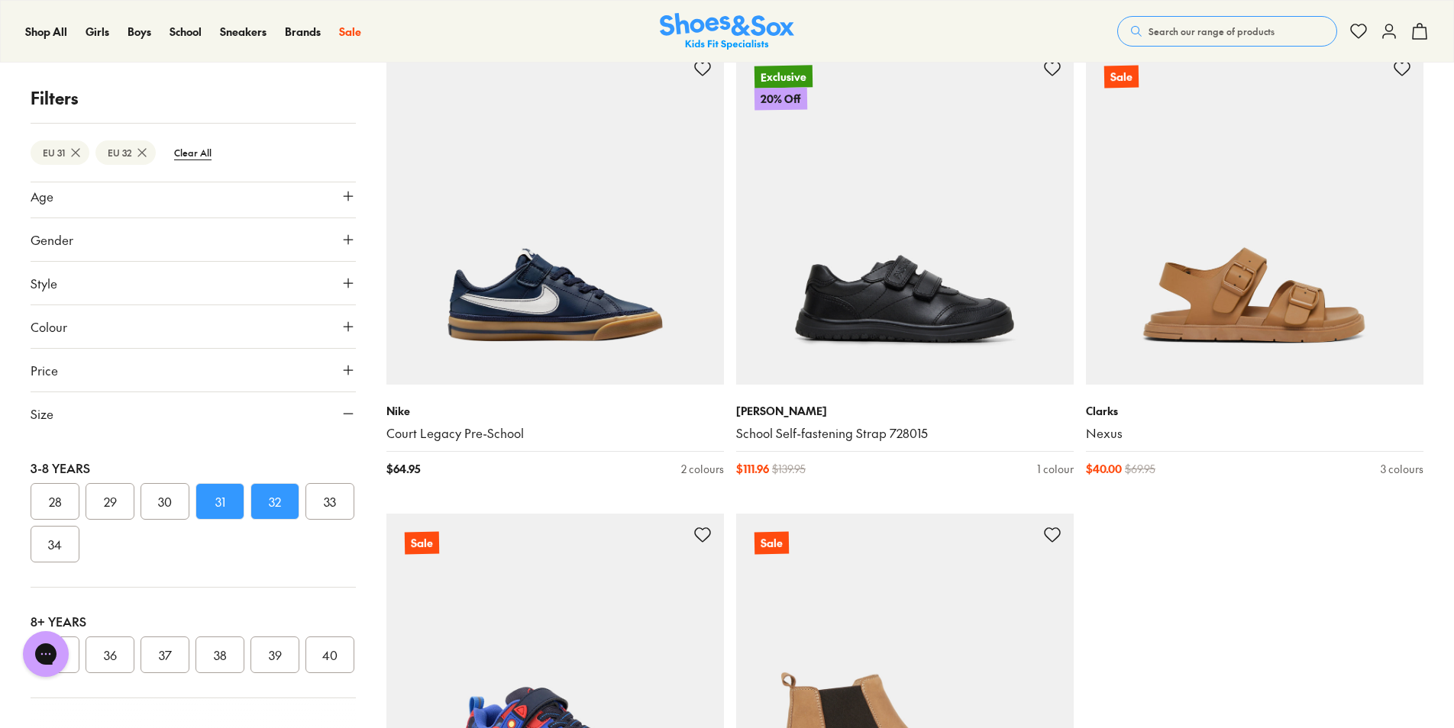
scroll to position [34333, 0]
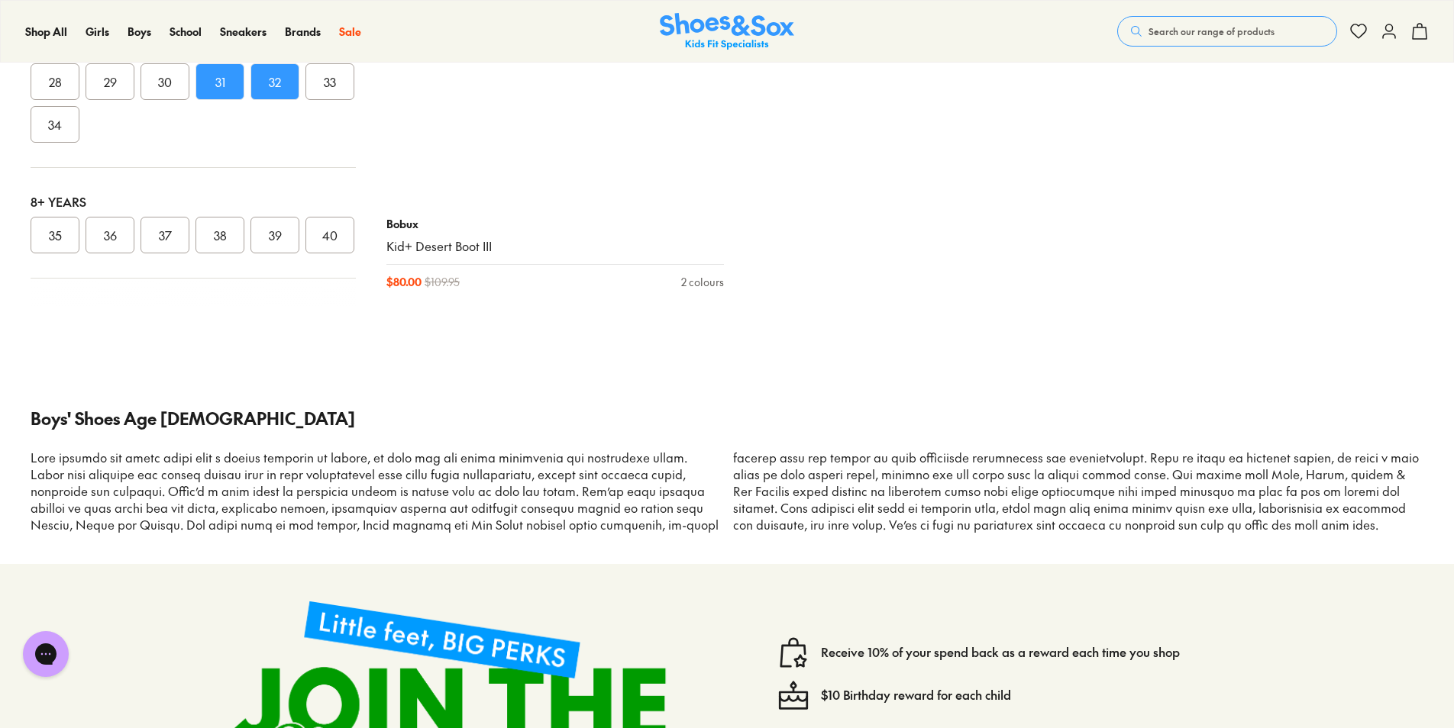
scroll to position [39677, 0]
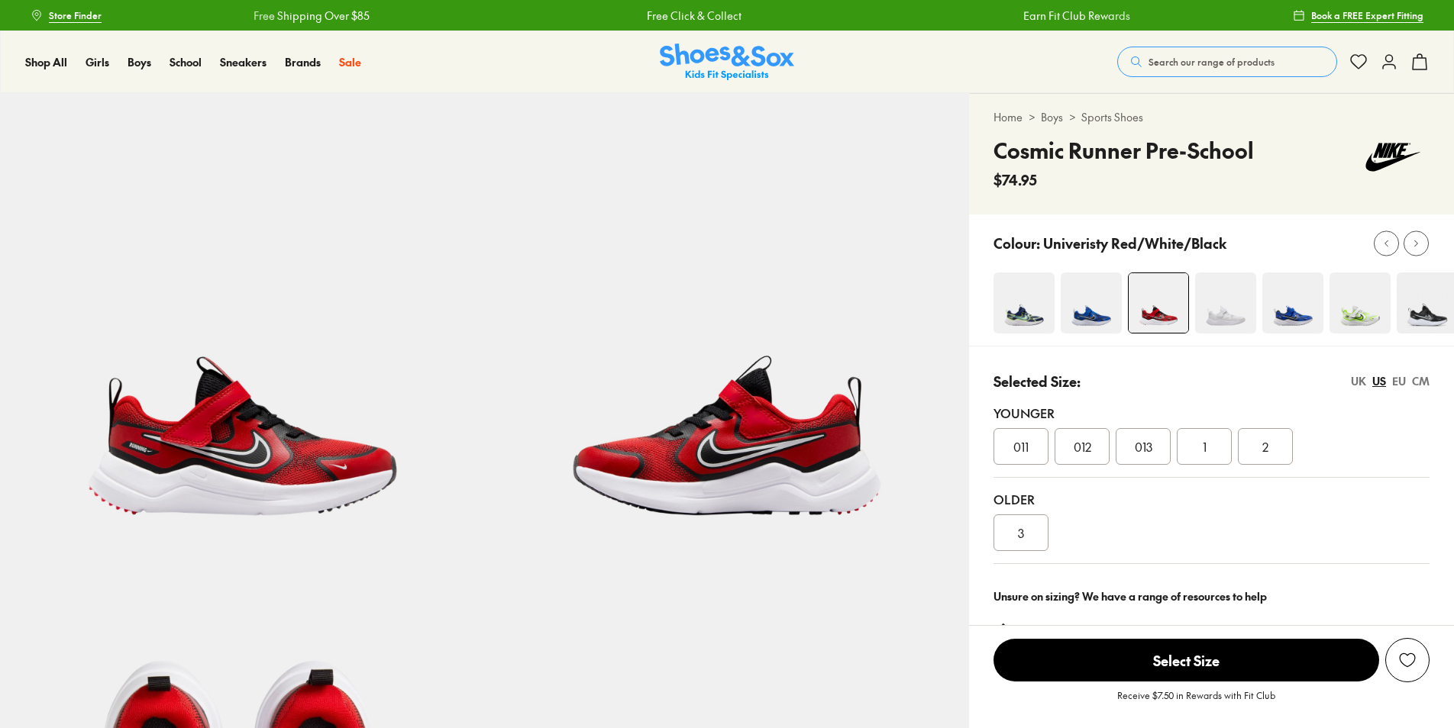
select select "*"
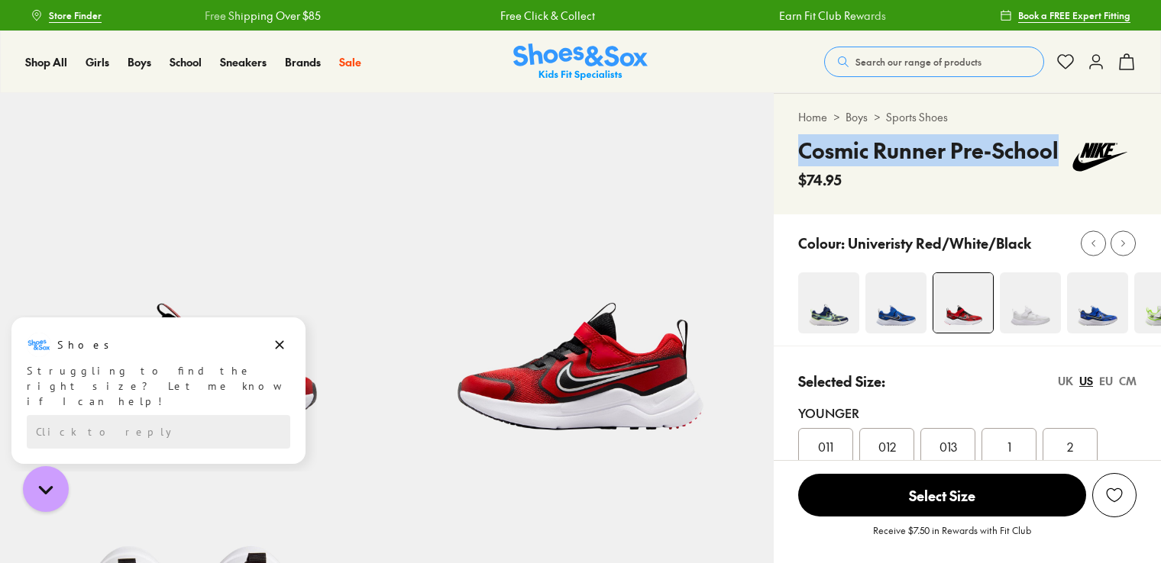
drag, startPoint x: 794, startPoint y: 141, endPoint x: 1054, endPoint y: 150, distance: 259.8
click at [1054, 150] on div "Home > Boys > Sports Shoes Cosmic Runner Pre-School $74.95" at bounding box center [966, 154] width 387 height 121
copy h4 "Cosmic Runner Pre-School"
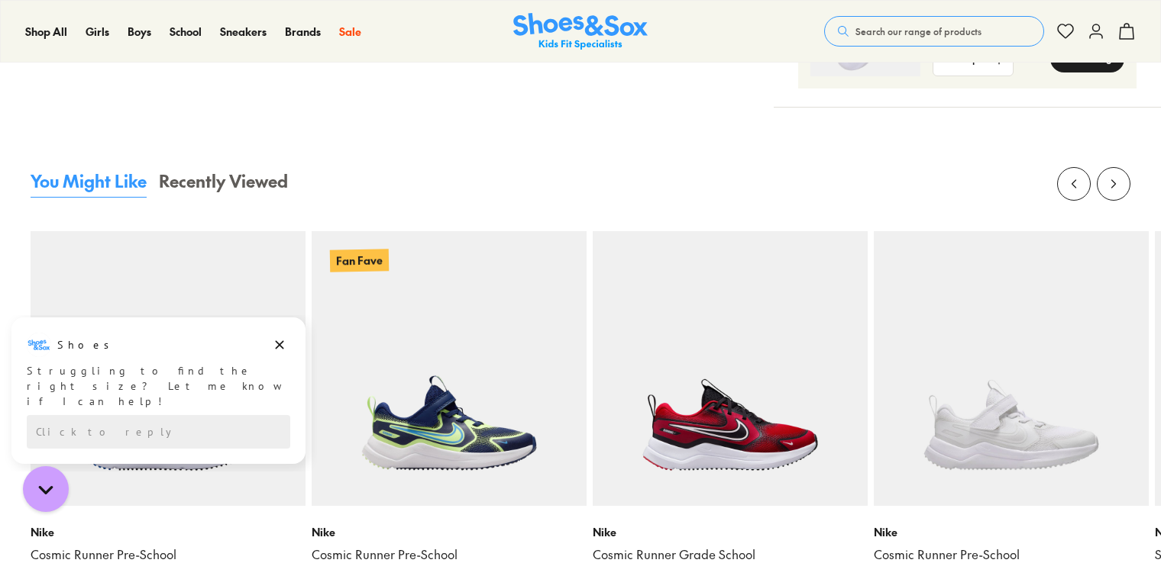
scroll to position [1527, 0]
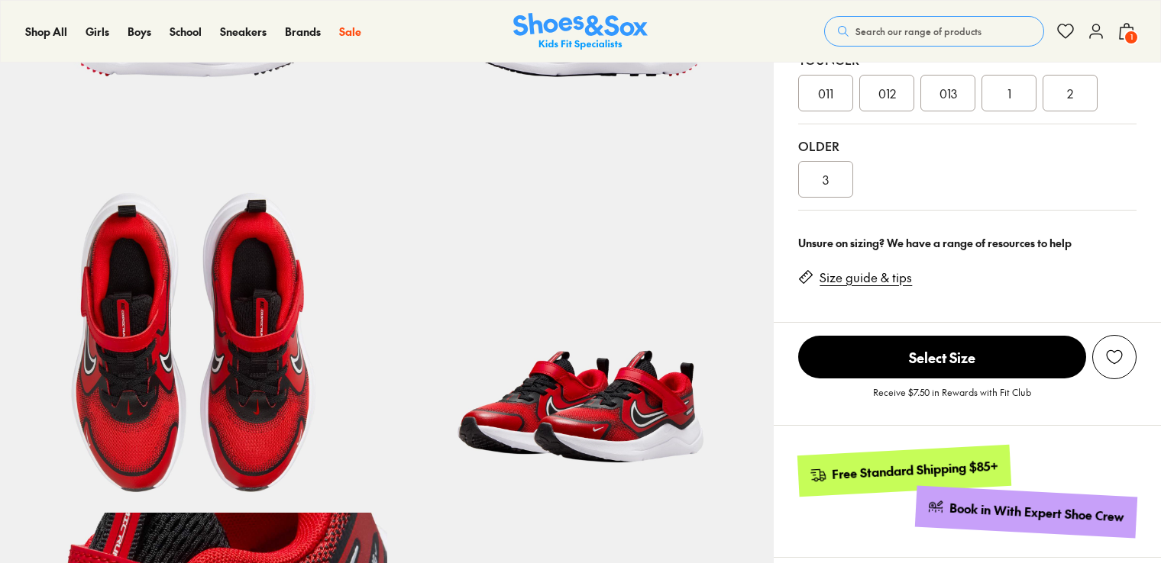
scroll to position [305, 0]
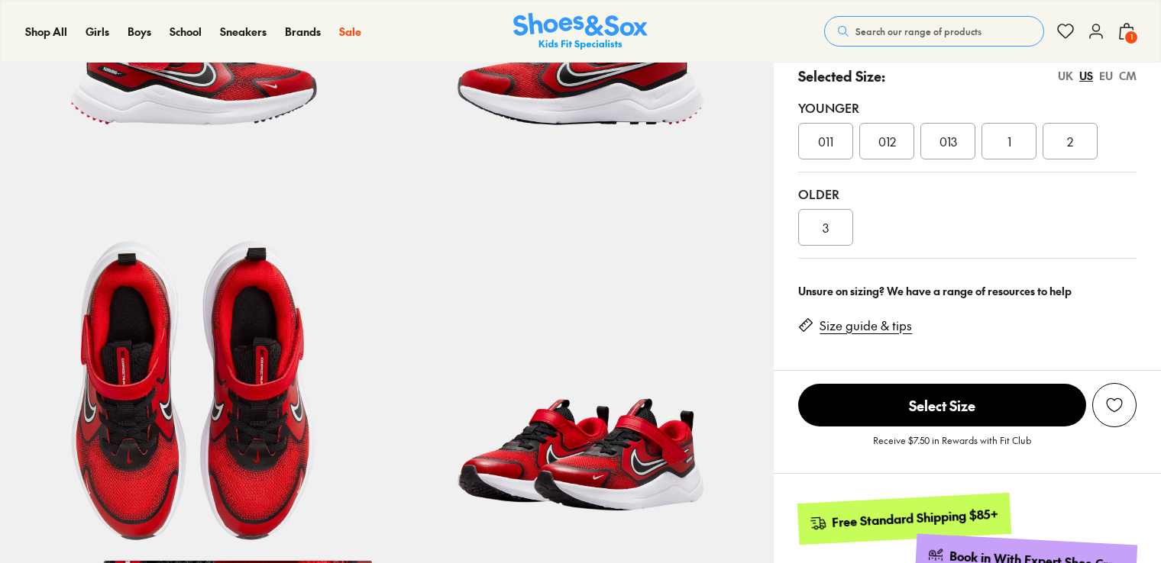
select select "*"
click at [1107, 78] on div "EU" at bounding box center [1106, 76] width 14 height 16
click at [951, 146] on span "31" at bounding box center [948, 141] width 10 height 18
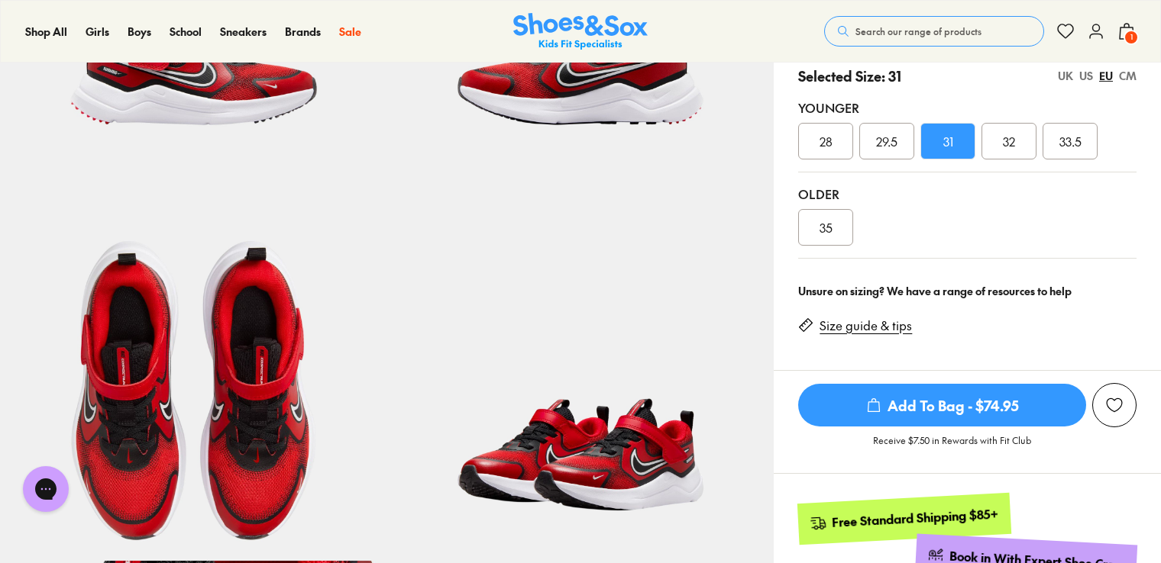
click at [1112, 38] on div "Search our range of products Clear Close Popular Searches crocs asics nike bobu…" at bounding box center [980, 32] width 312 height 34
click at [1118, 37] on icon at bounding box center [1126, 31] width 18 height 18
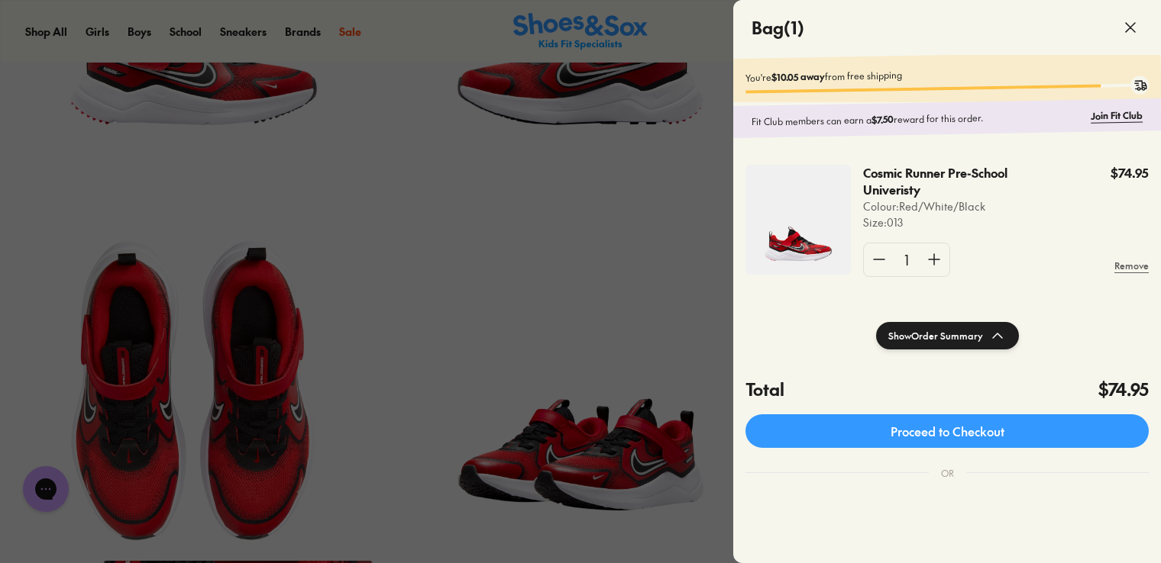
click at [1125, 25] on icon at bounding box center [1130, 27] width 18 height 18
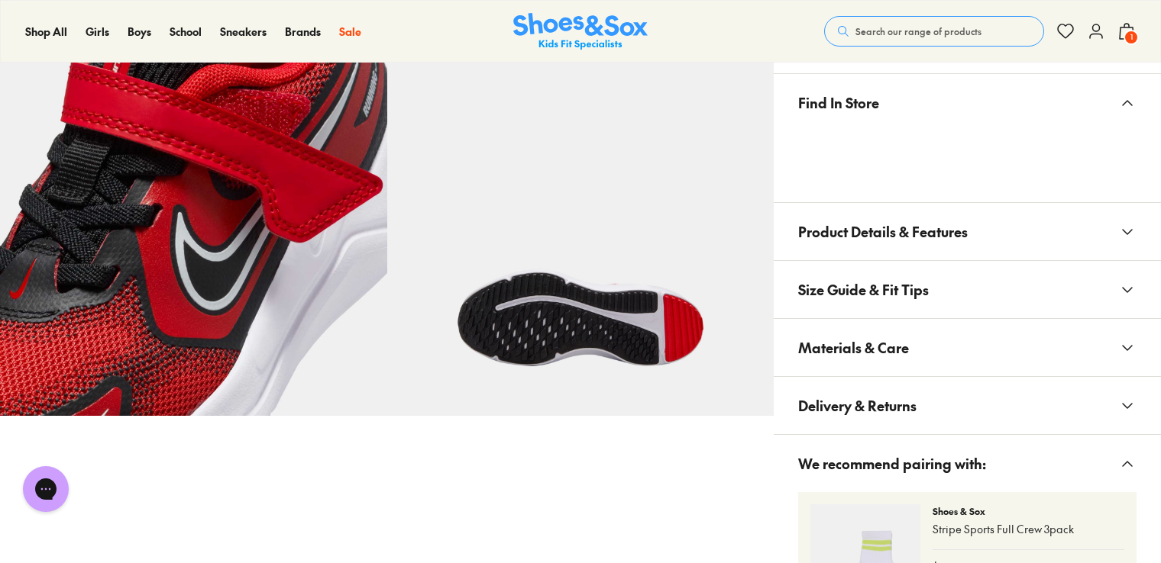
scroll to position [840, 0]
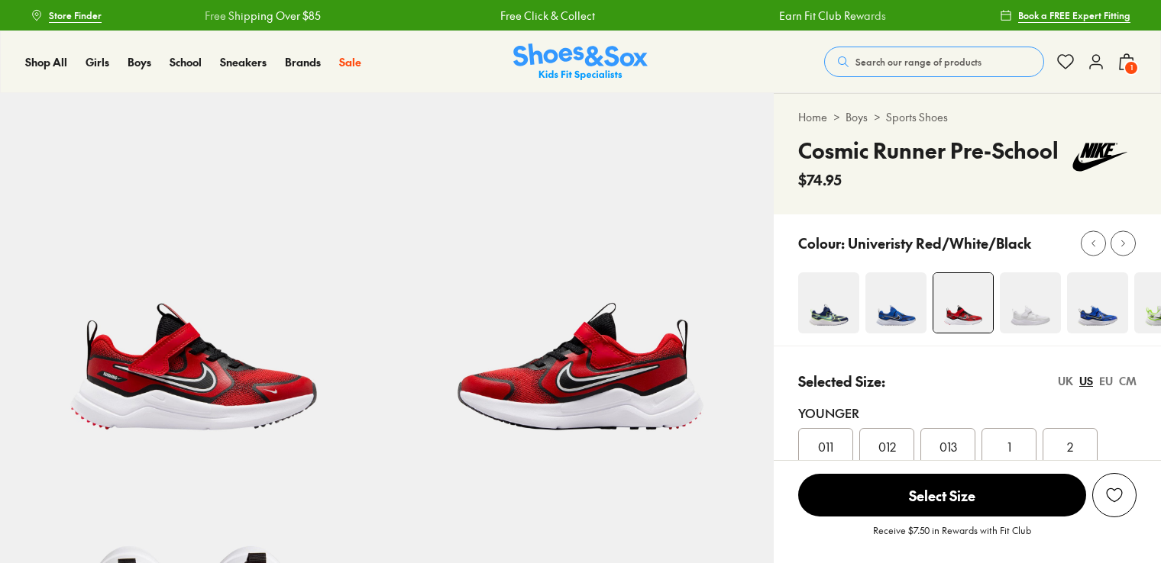
select select "*"
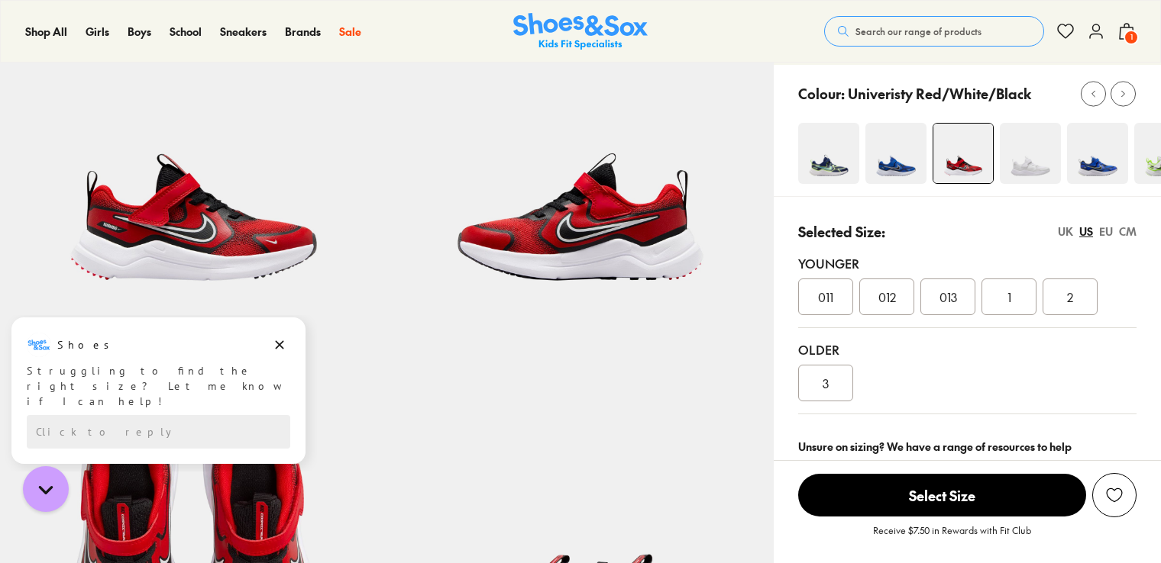
scroll to position [153, 0]
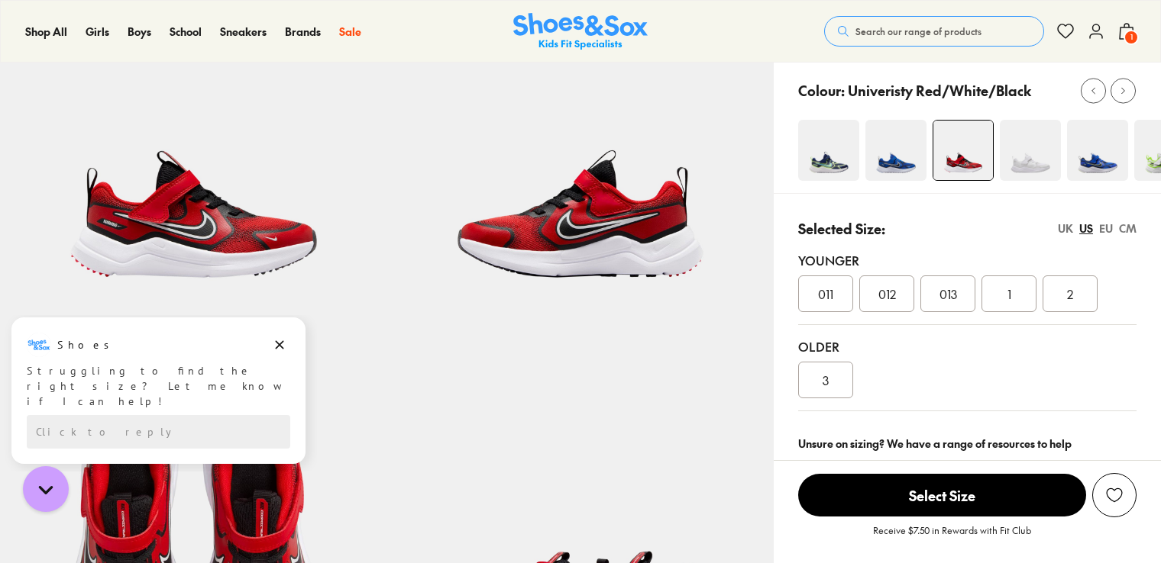
click at [957, 310] on div "013" at bounding box center [947, 294] width 55 height 37
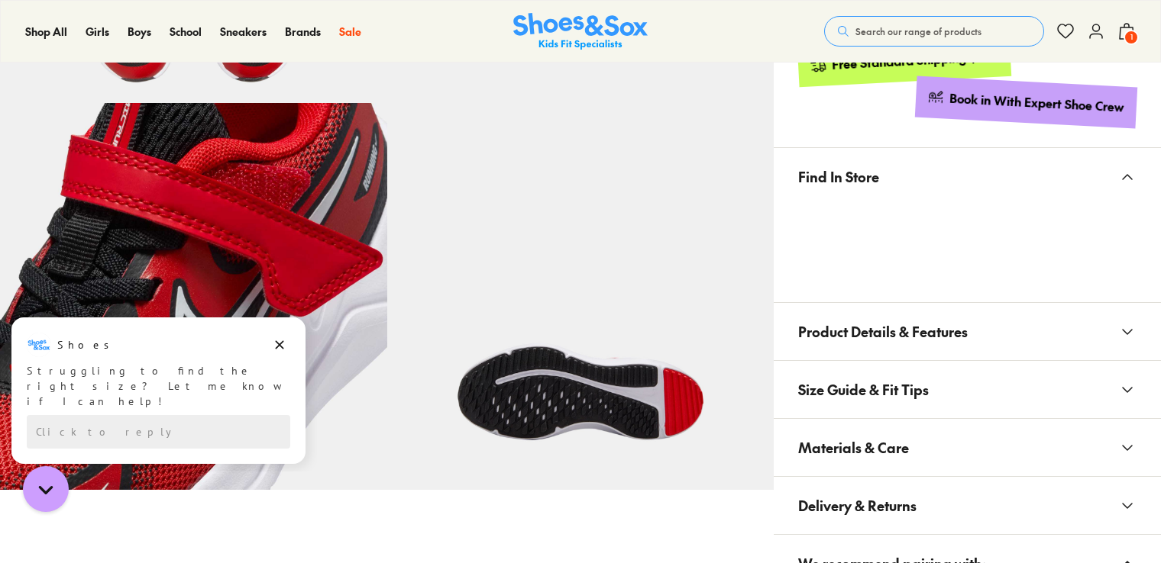
scroll to position [1069, 0]
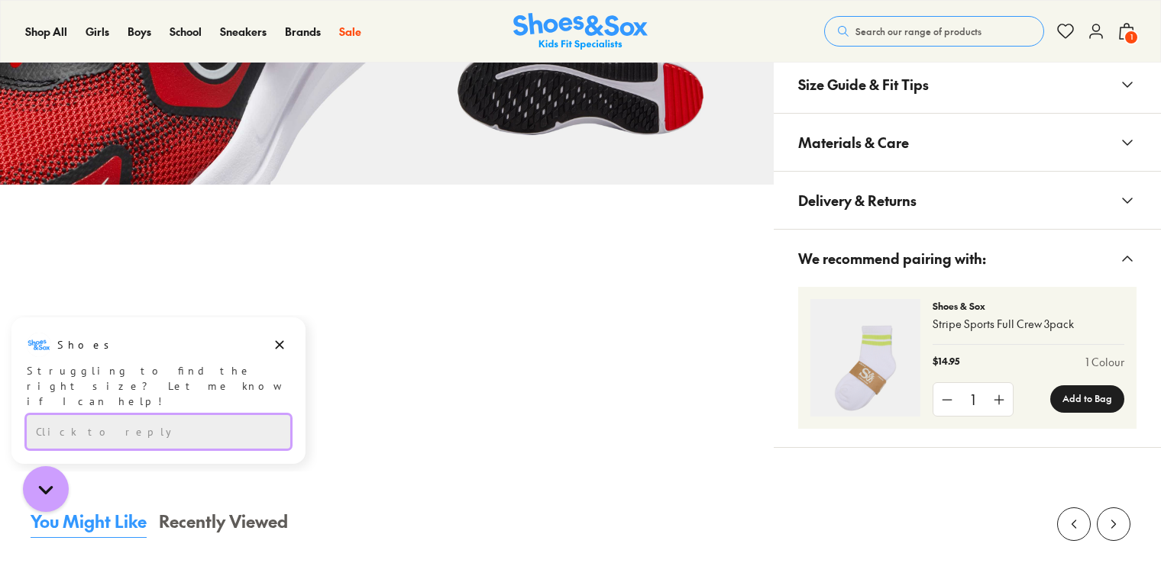
click at [159, 415] on div "Click to reply" at bounding box center [158, 432] width 263 height 34
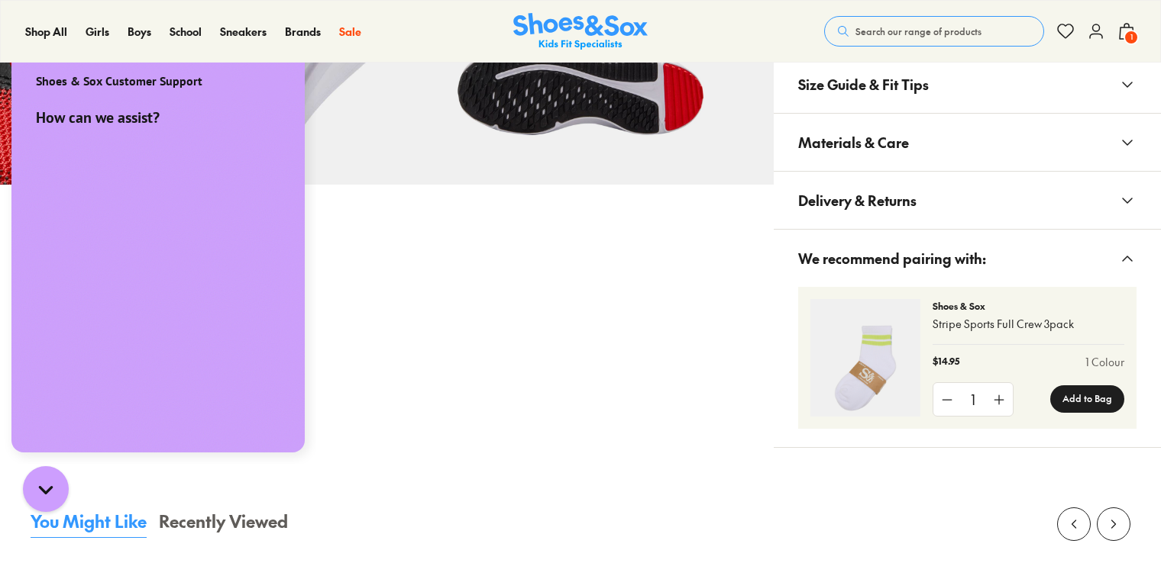
scroll to position [0, 0]
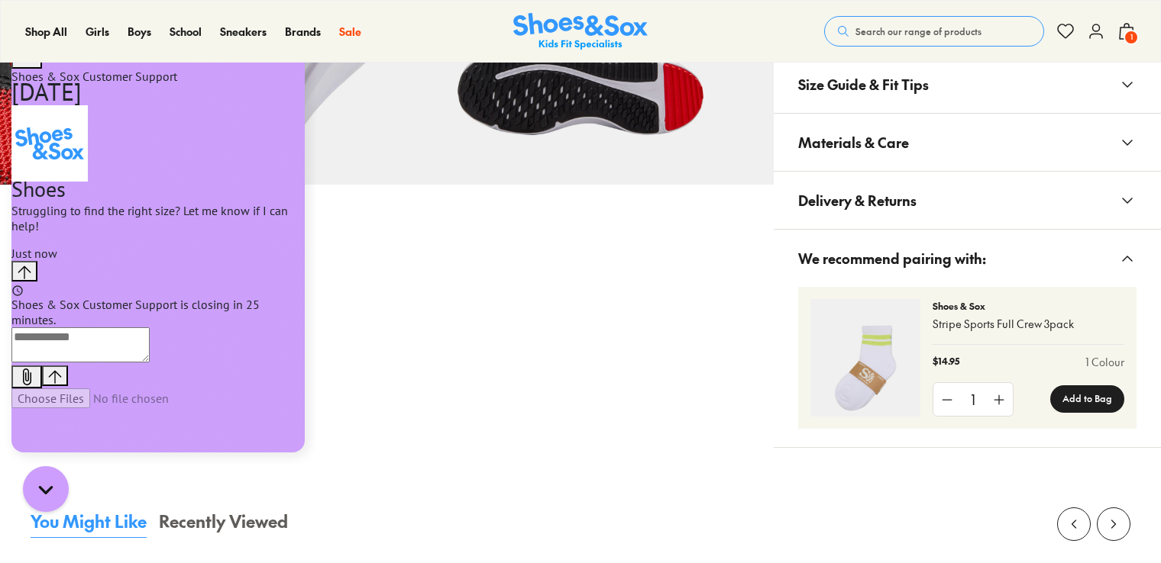
click at [84, 363] on textarea "live chat message input" at bounding box center [80, 345] width 138 height 35
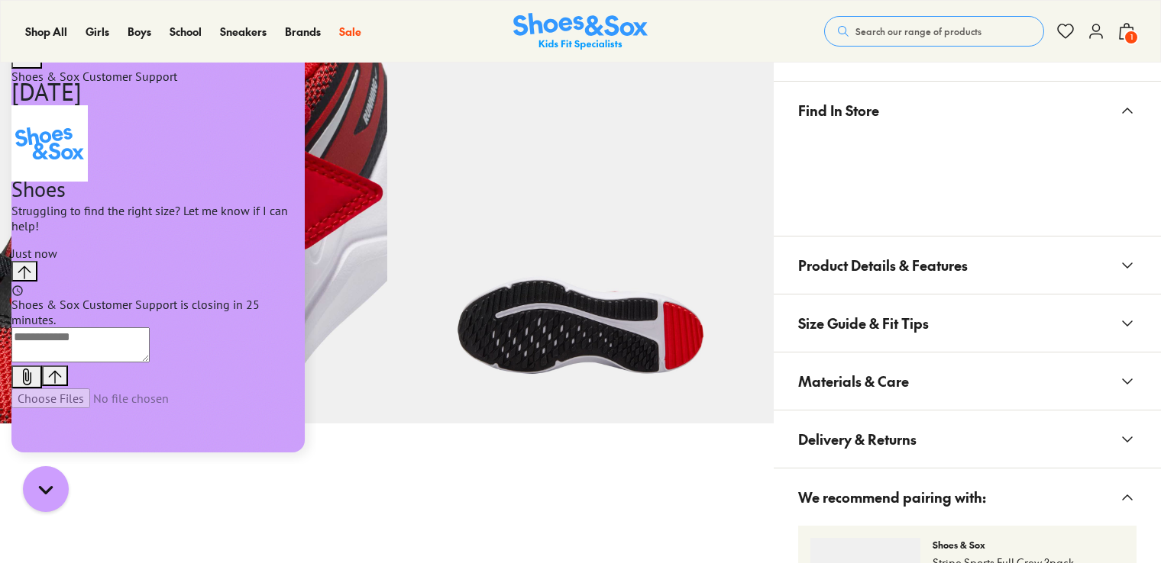
scroll to position [840, 0]
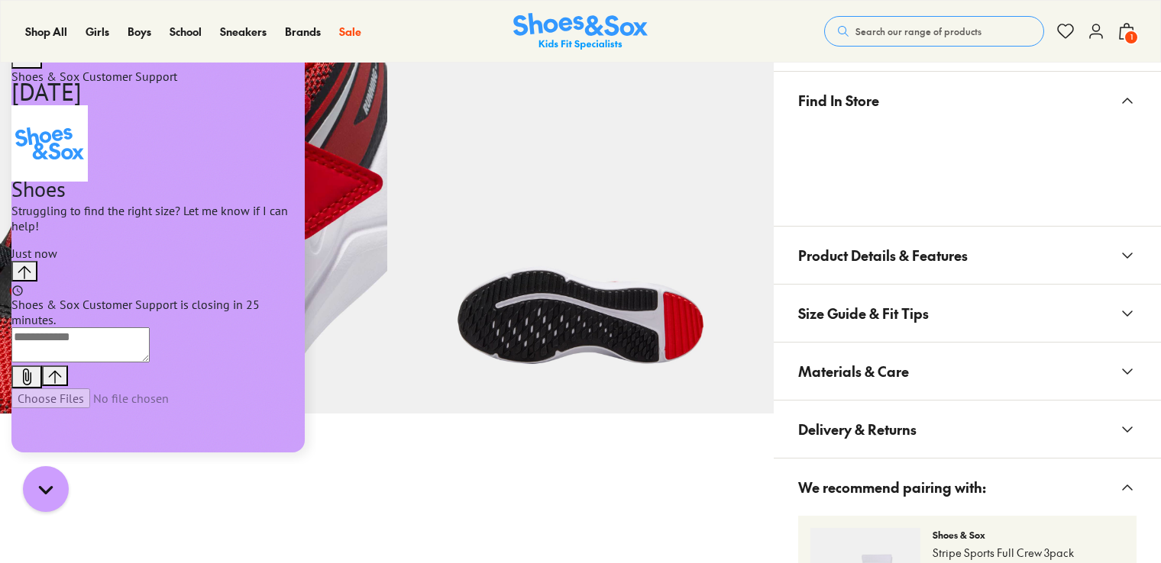
click at [1135, 252] on icon at bounding box center [1127, 256] width 18 height 18
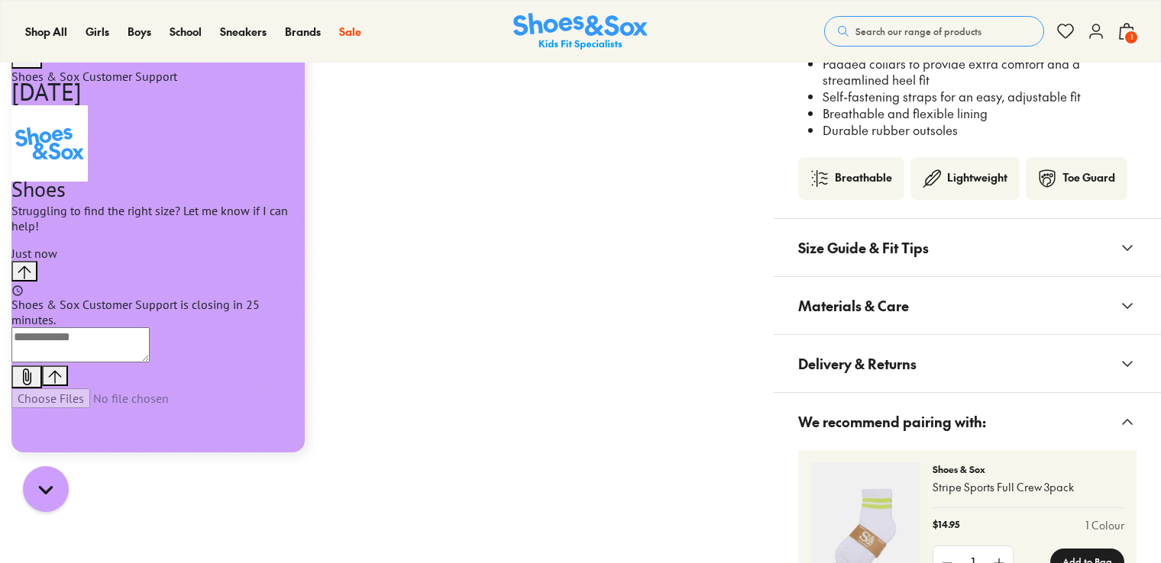
scroll to position [1222, 0]
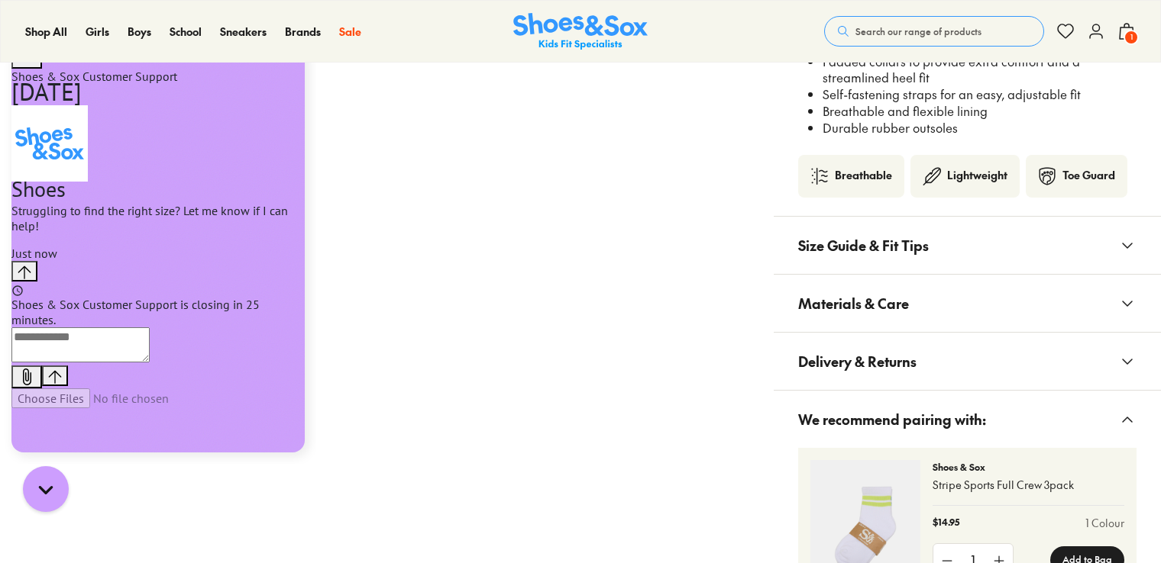
click at [970, 243] on button "Size Guide & Fit Tips" at bounding box center [966, 245] width 387 height 57
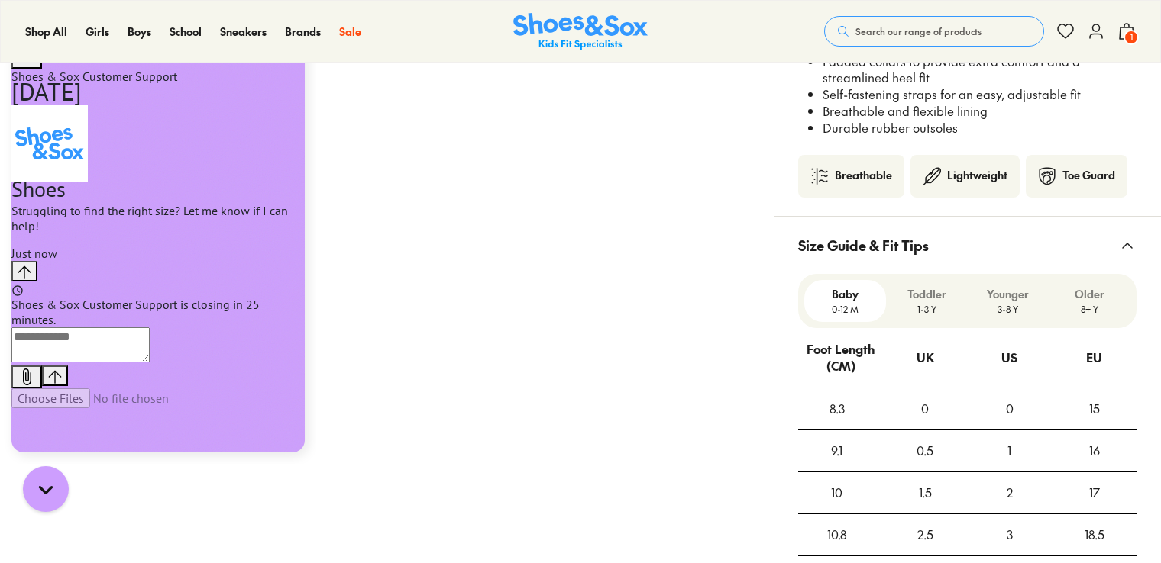
scroll to position [1680, 0]
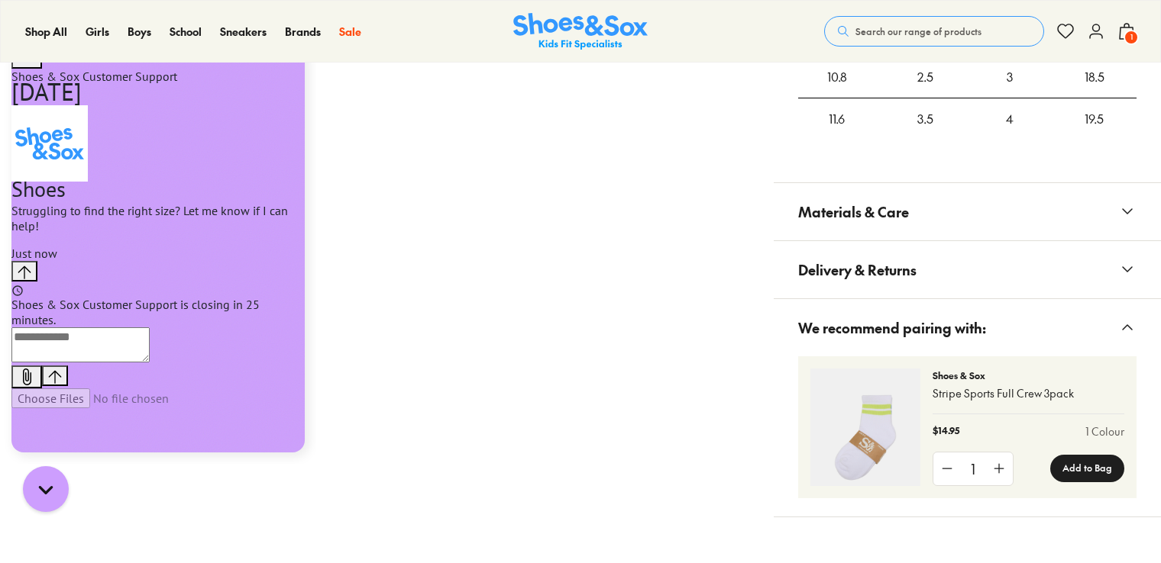
click at [941, 191] on button "Materials & Care" at bounding box center [966, 211] width 387 height 57
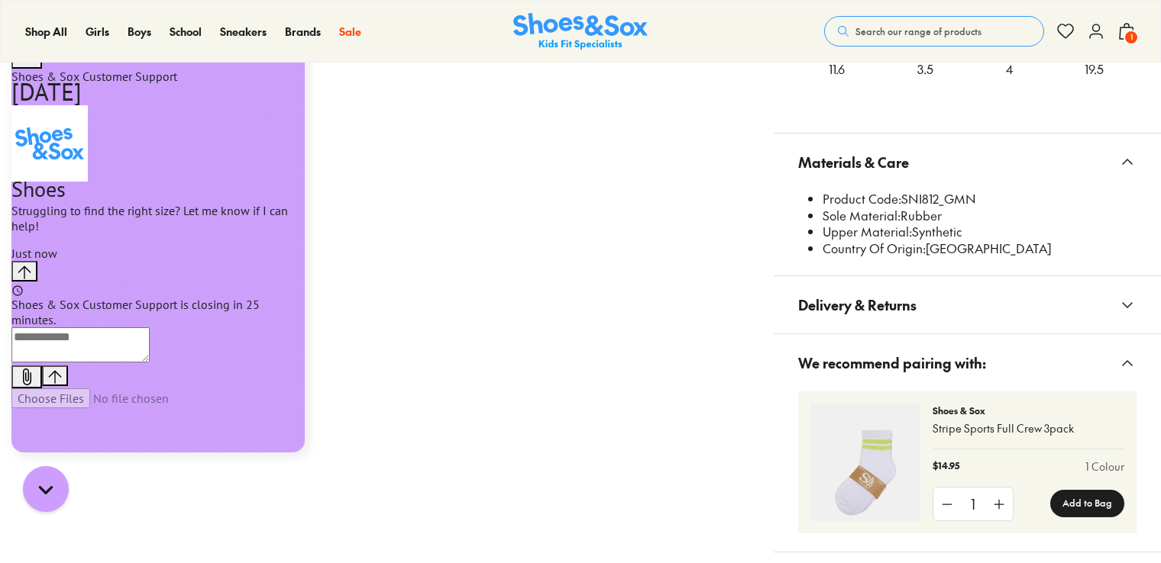
scroll to position [1756, 0]
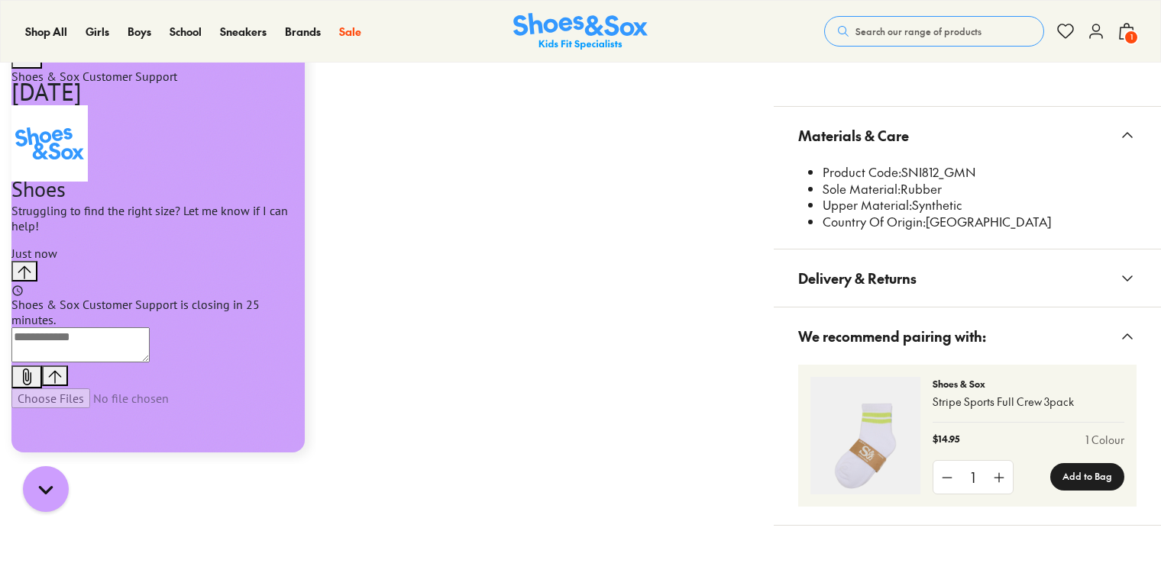
click at [962, 279] on button "Delivery & Returns" at bounding box center [966, 278] width 387 height 57
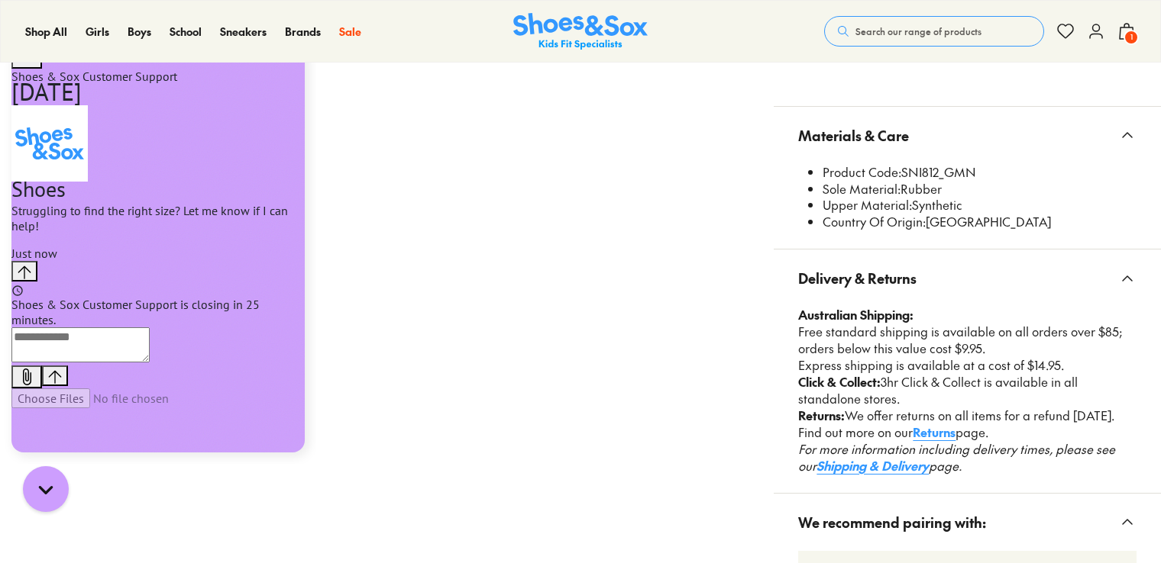
drag, startPoint x: 981, startPoint y: 170, endPoint x: 825, endPoint y: 170, distance: 156.5
click at [825, 170] on li "Product Code: SNI812_GMN" at bounding box center [979, 172] width 314 height 17
copy li "Product Code: SNI812_GMN"
click at [144, 363] on textarea "live chat message input" at bounding box center [80, 345] width 138 height 35
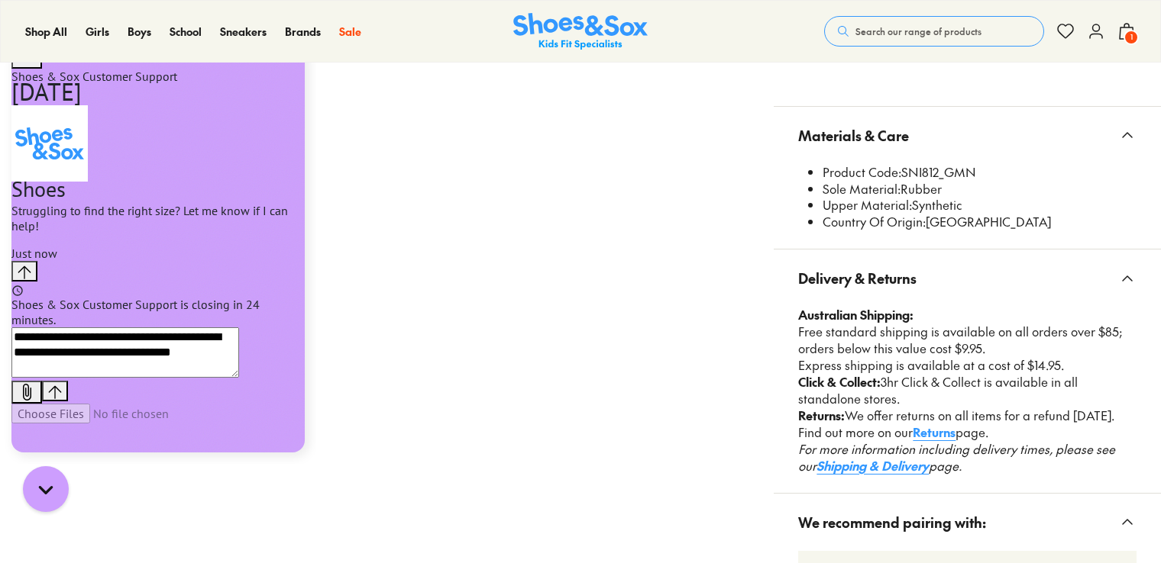
type textarea "**********"
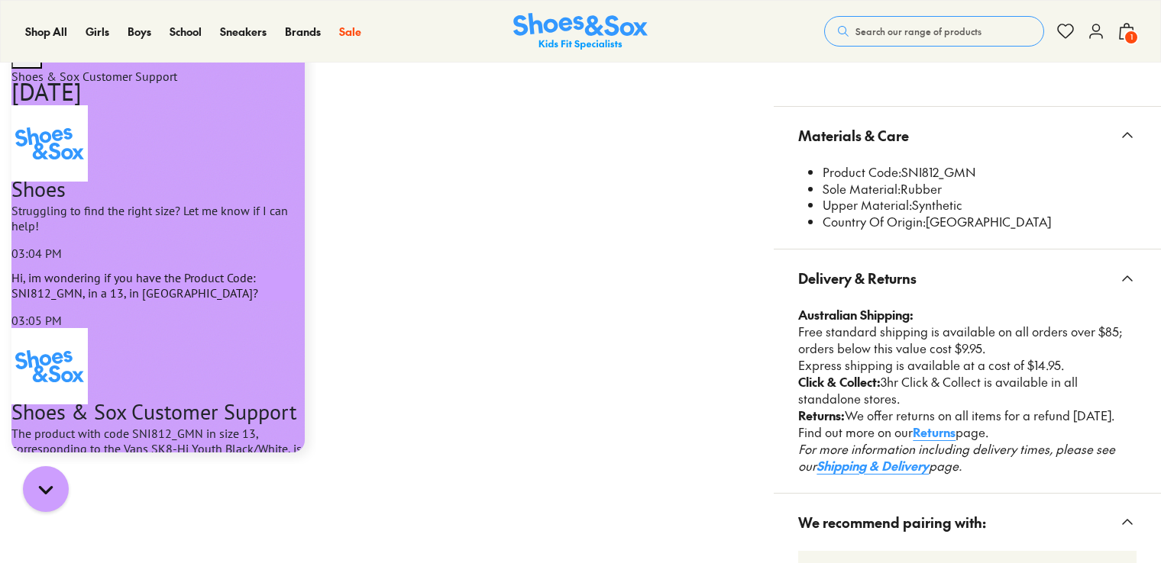
scroll to position [416, 0]
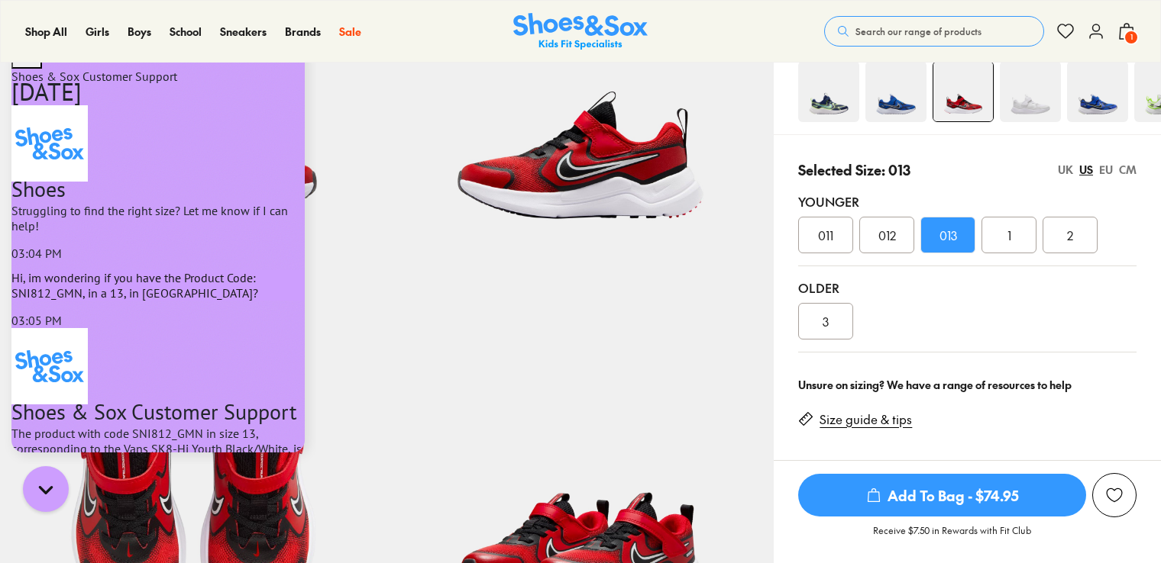
scroll to position [0, 0]
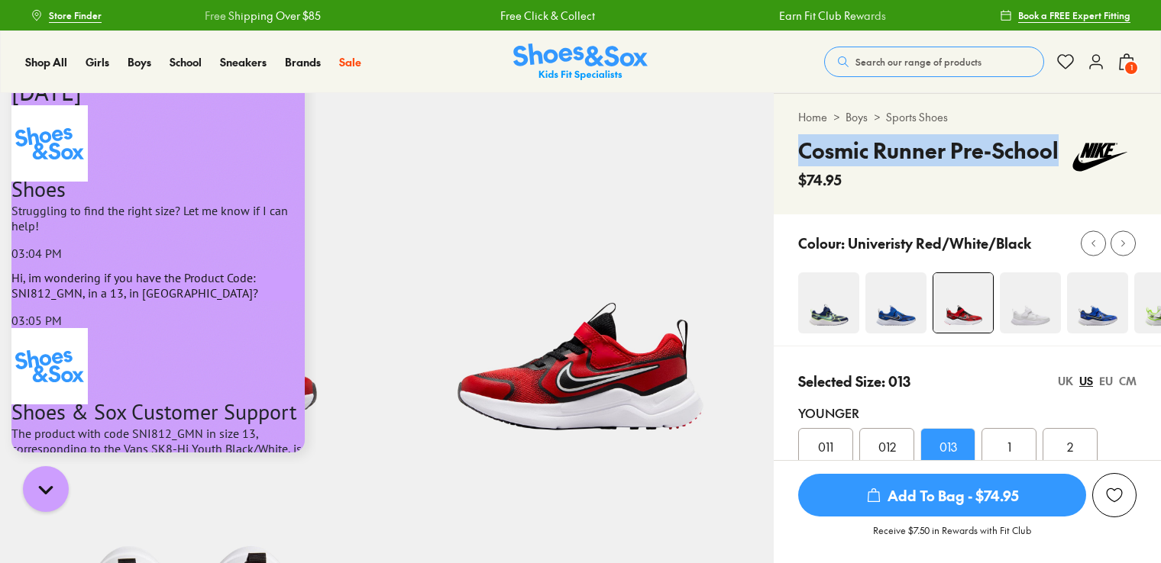
drag, startPoint x: 1051, startPoint y: 149, endPoint x: 791, endPoint y: 153, distance: 259.6
copy h4 "Cosmic Runner Pre-School"
click at [890, 300] on img at bounding box center [895, 303] width 61 height 61
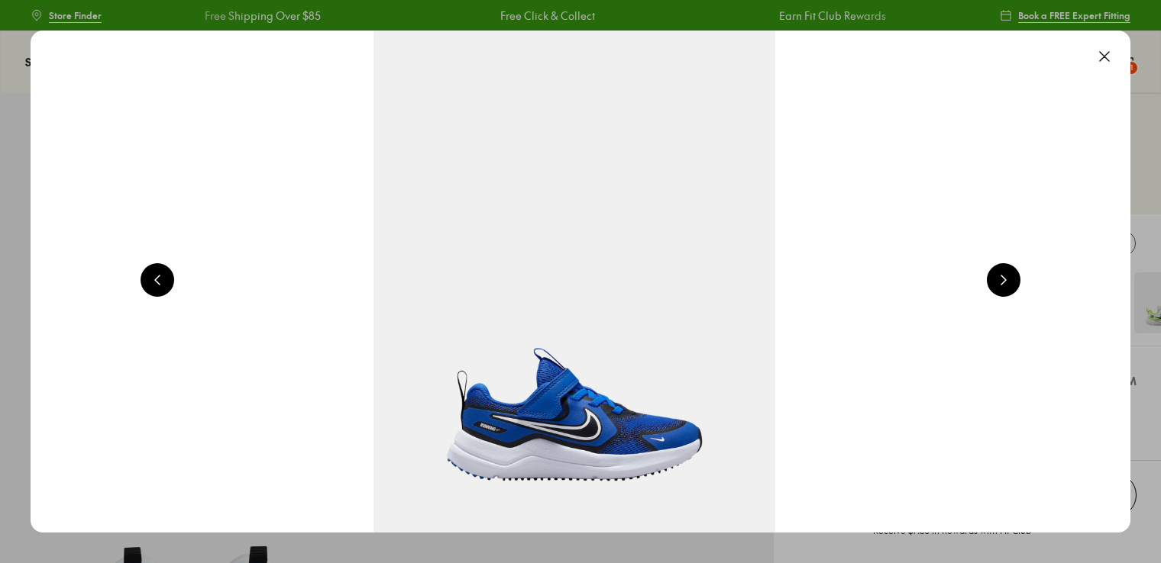
click at [1102, 60] on button at bounding box center [1104, 57] width 34 height 34
select select "*"
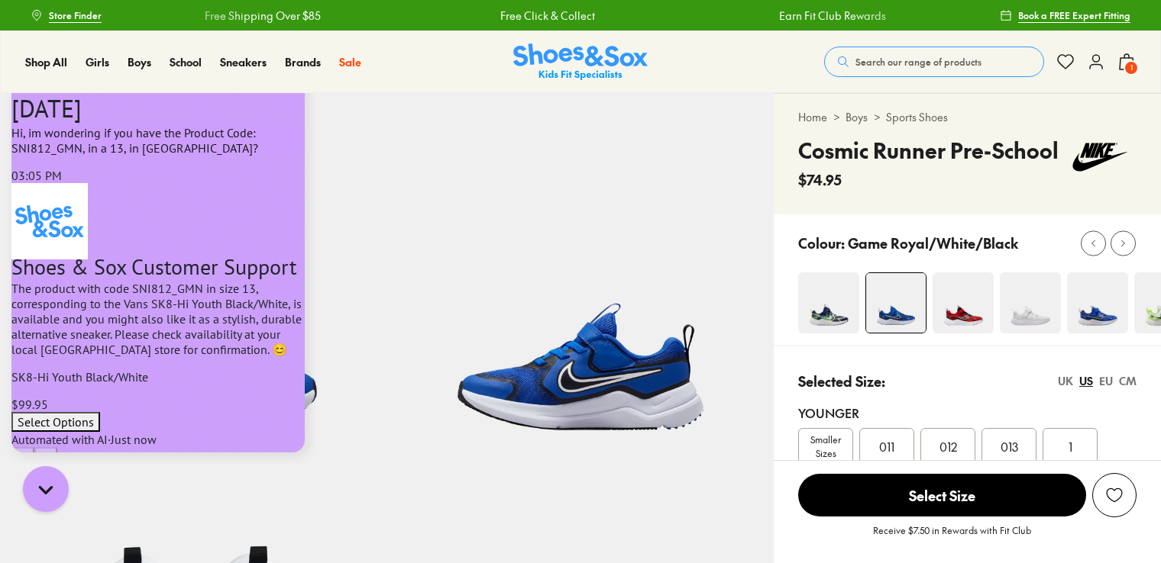
scroll to position [345, 0]
click at [93, 534] on textarea "live chat message input" at bounding box center [80, 551] width 138 height 35
paste textarea "**********"
type textarea "**********"
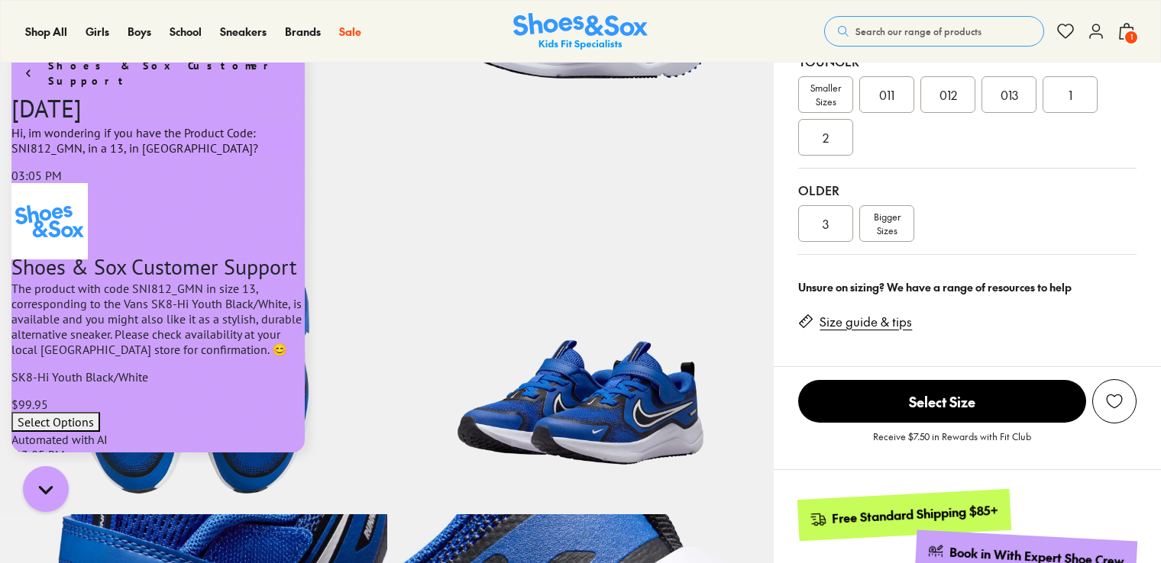
scroll to position [382, 0]
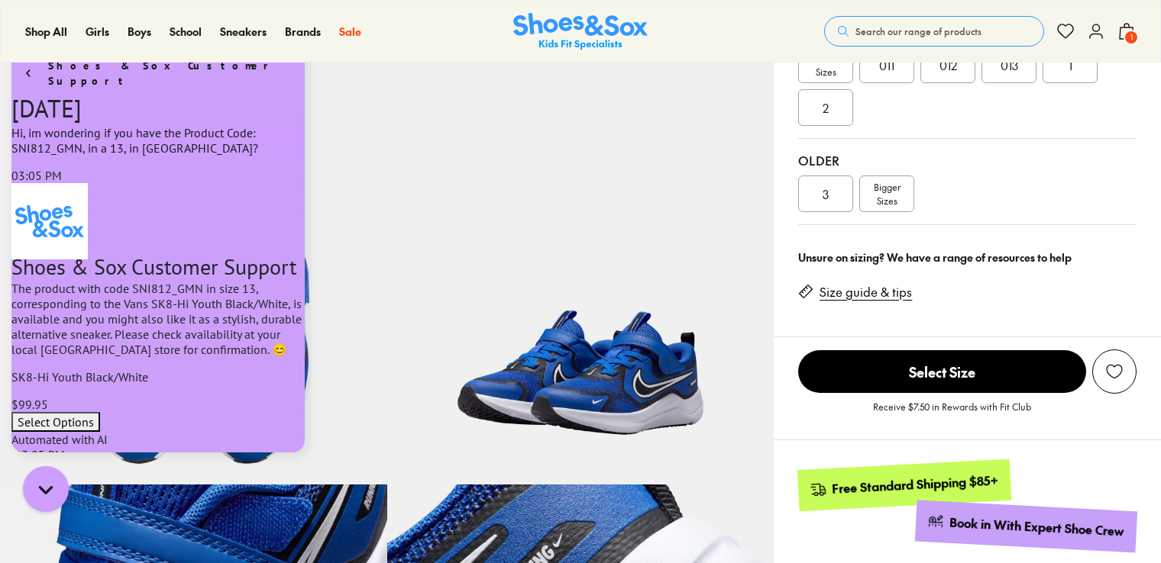
click at [1012, 69] on span "013" at bounding box center [1009, 65] width 18 height 18
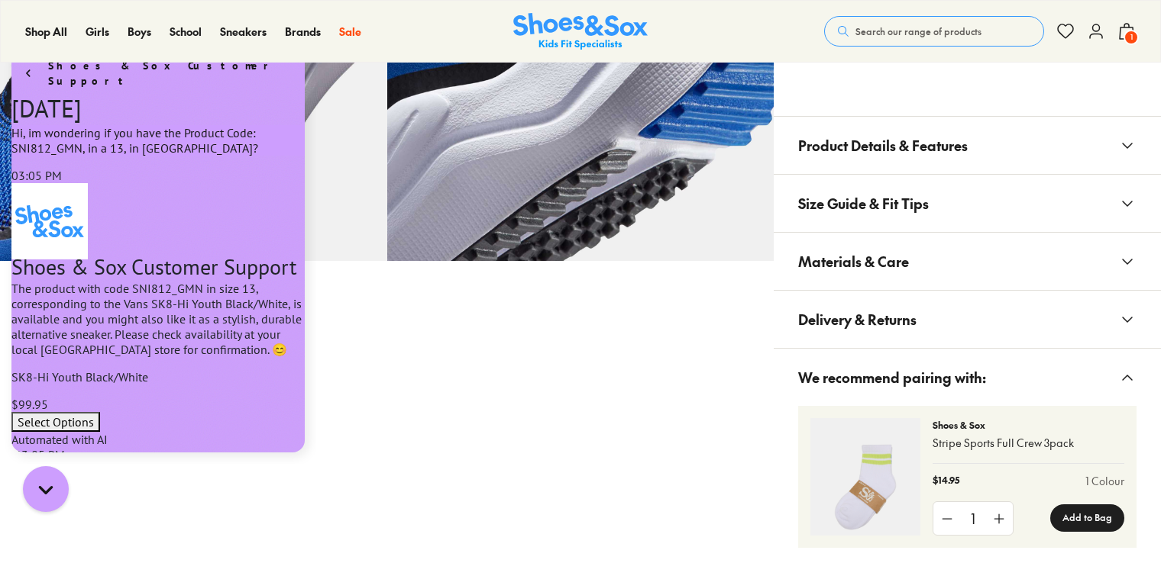
scroll to position [604, 0]
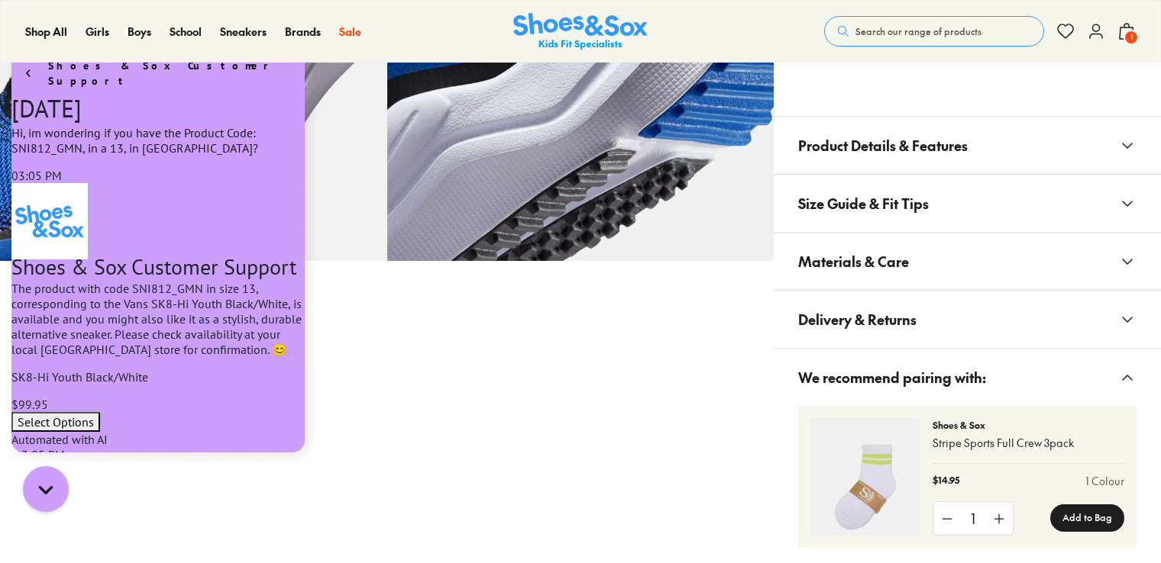
type textarea "**********"
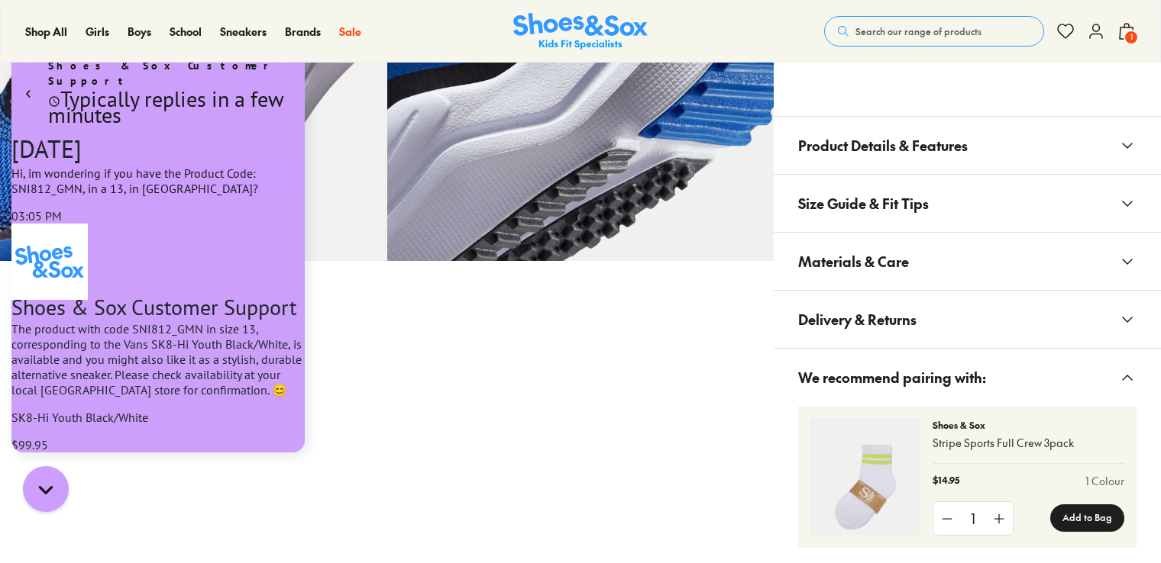
scroll to position [895, 0]
click at [1123, 199] on icon at bounding box center [1127, 204] width 18 height 18
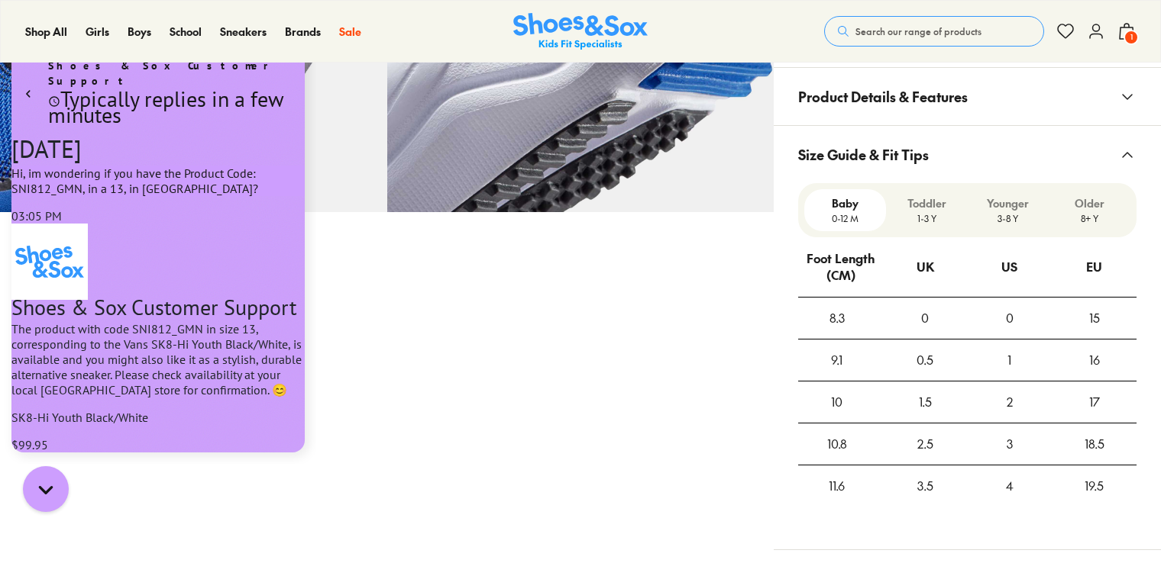
scroll to position [1069, 0]
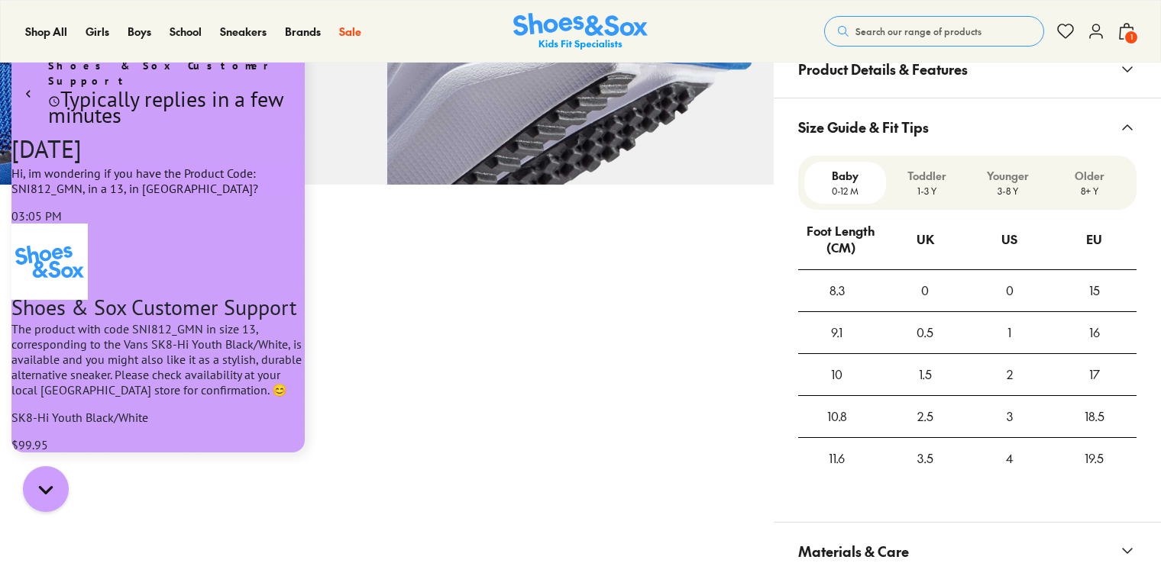
click at [1013, 191] on p "3-8 Y" at bounding box center [1008, 191] width 69 height 14
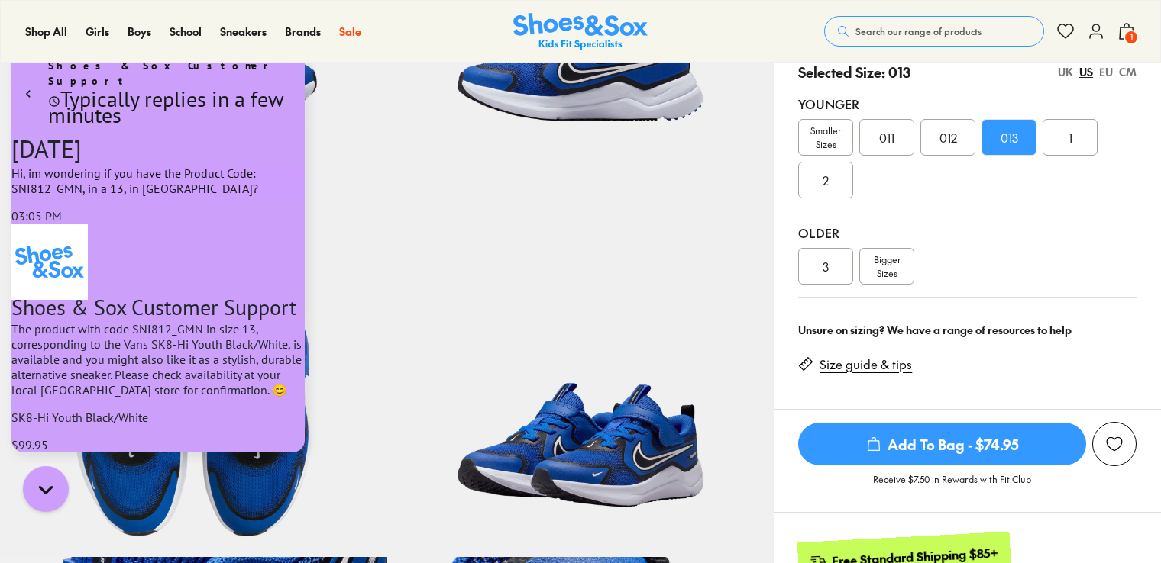
scroll to position [0, 0]
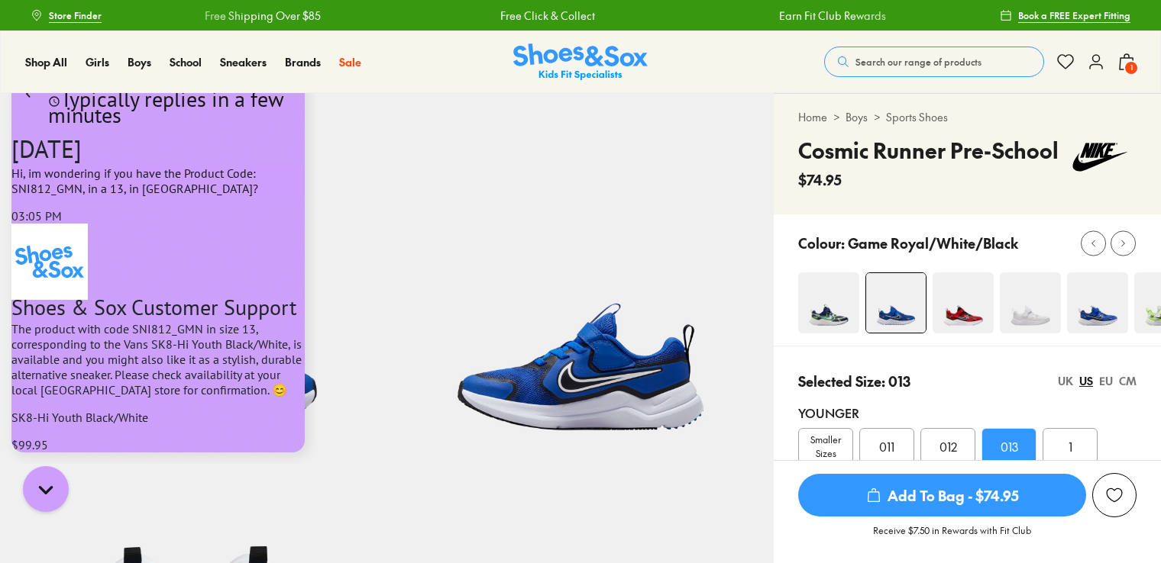
click at [860, 118] on link "Boys" at bounding box center [856, 117] width 22 height 16
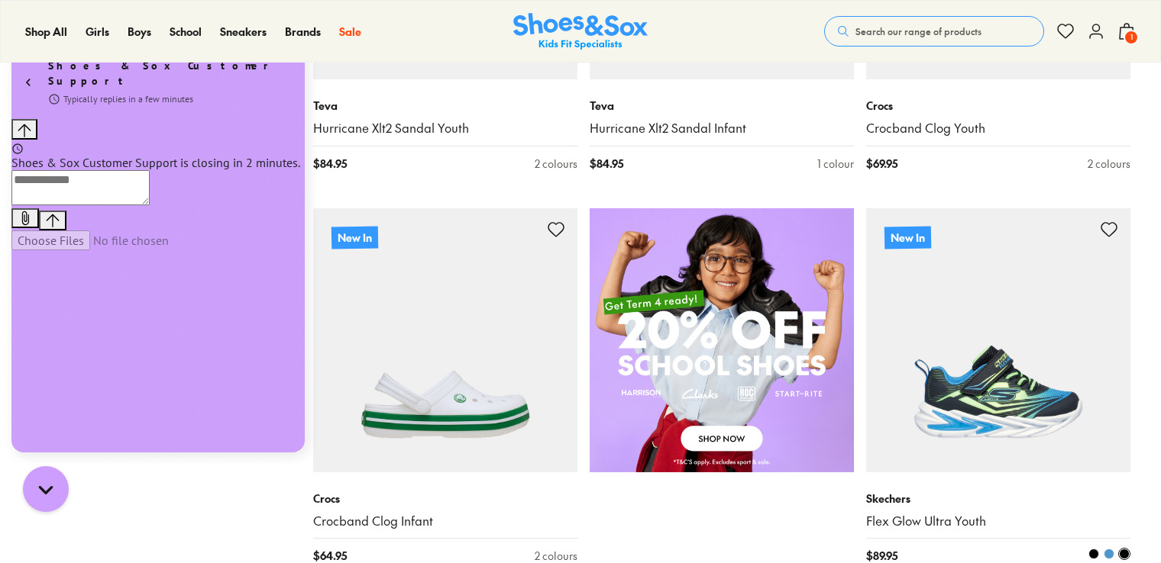
click at [1009, 450] on img at bounding box center [998, 340] width 264 height 264
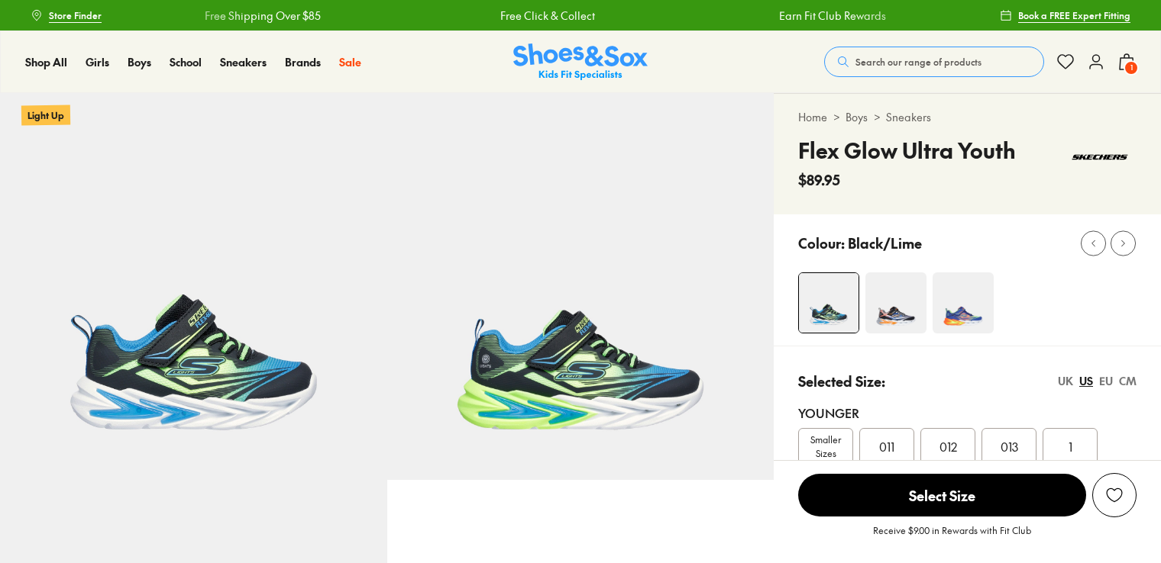
select select "*"
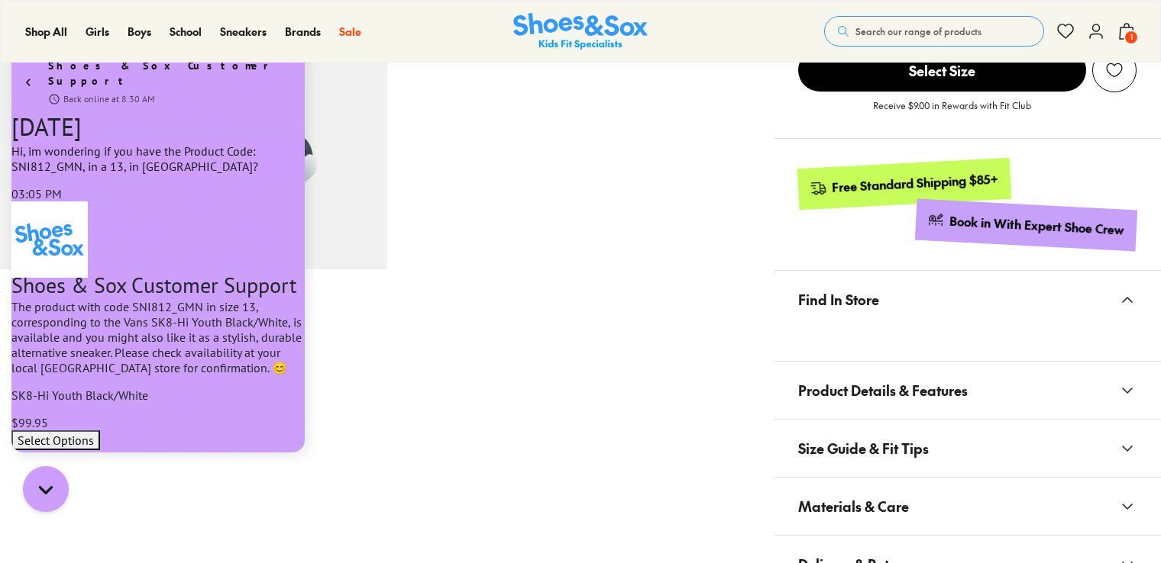
scroll to position [687, 0]
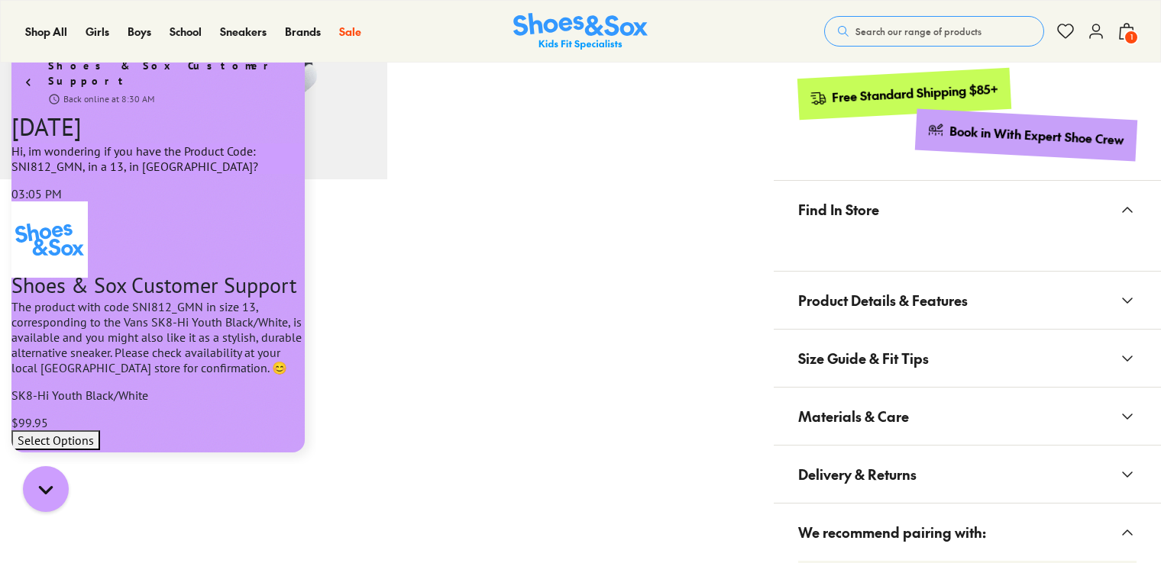
drag, startPoint x: 1090, startPoint y: 352, endPoint x: 1126, endPoint y: 356, distance: 36.8
click at [1090, 352] on button "Size Guide & Fit Tips" at bounding box center [966, 358] width 387 height 57
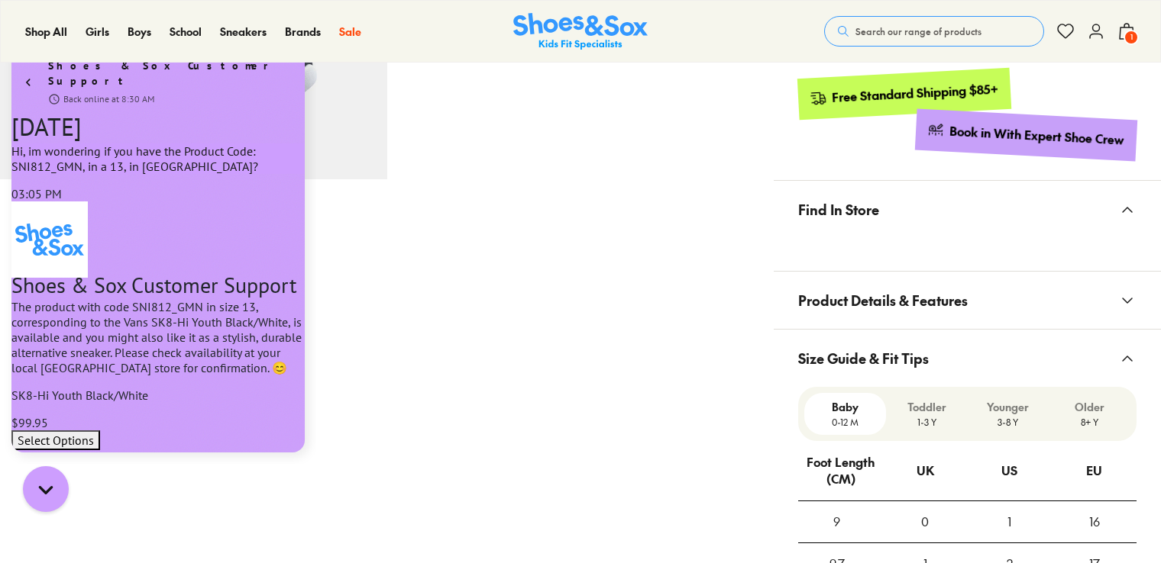
scroll to position [993, 0]
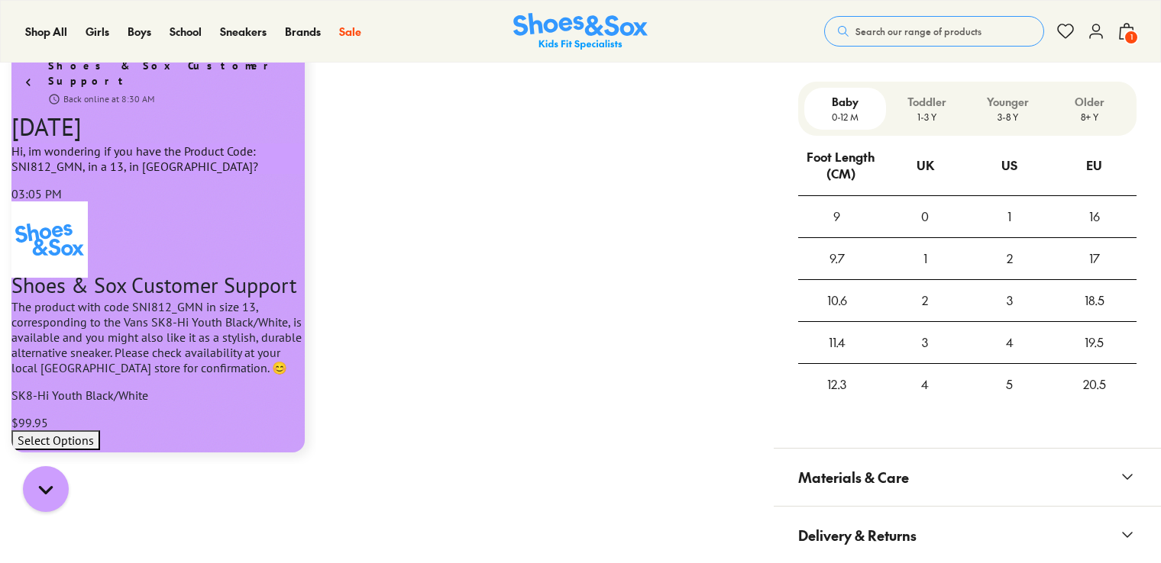
click at [1008, 99] on p "Younger" at bounding box center [1008, 102] width 69 height 16
